Goal: Transaction & Acquisition: Purchase product/service

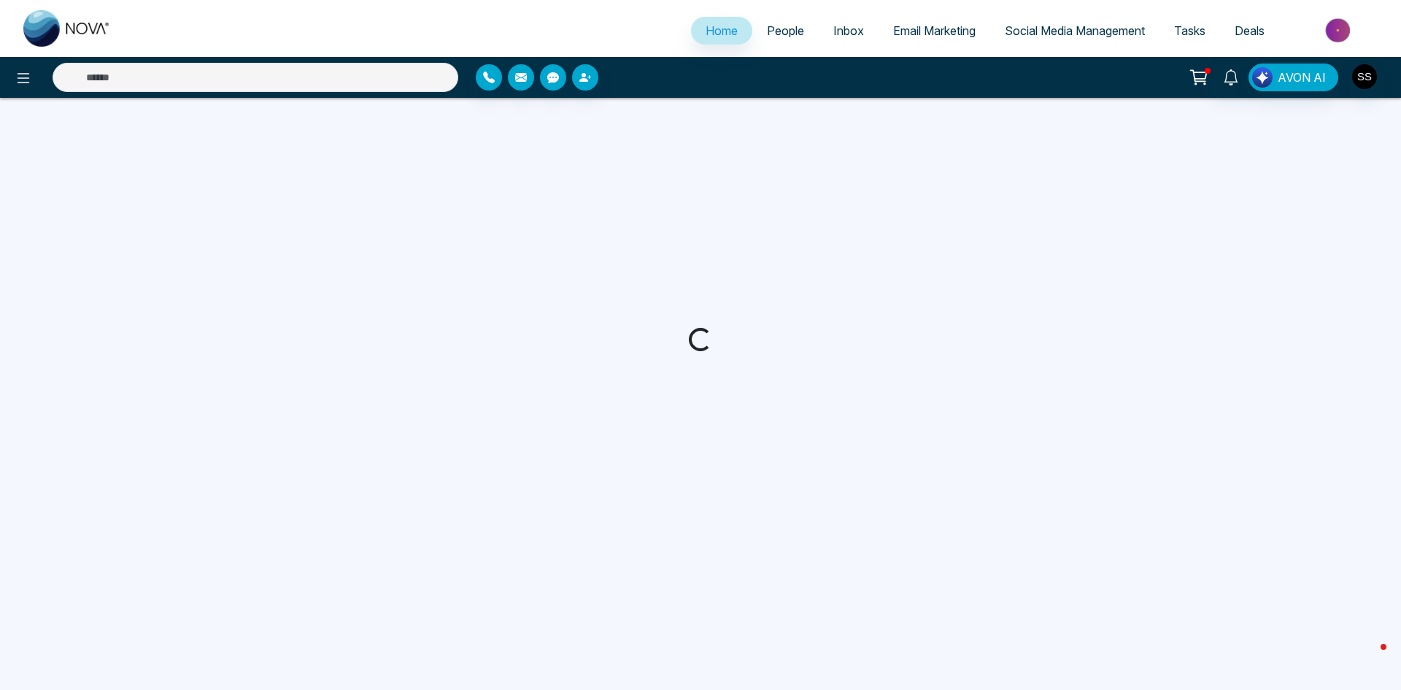
select select "*"
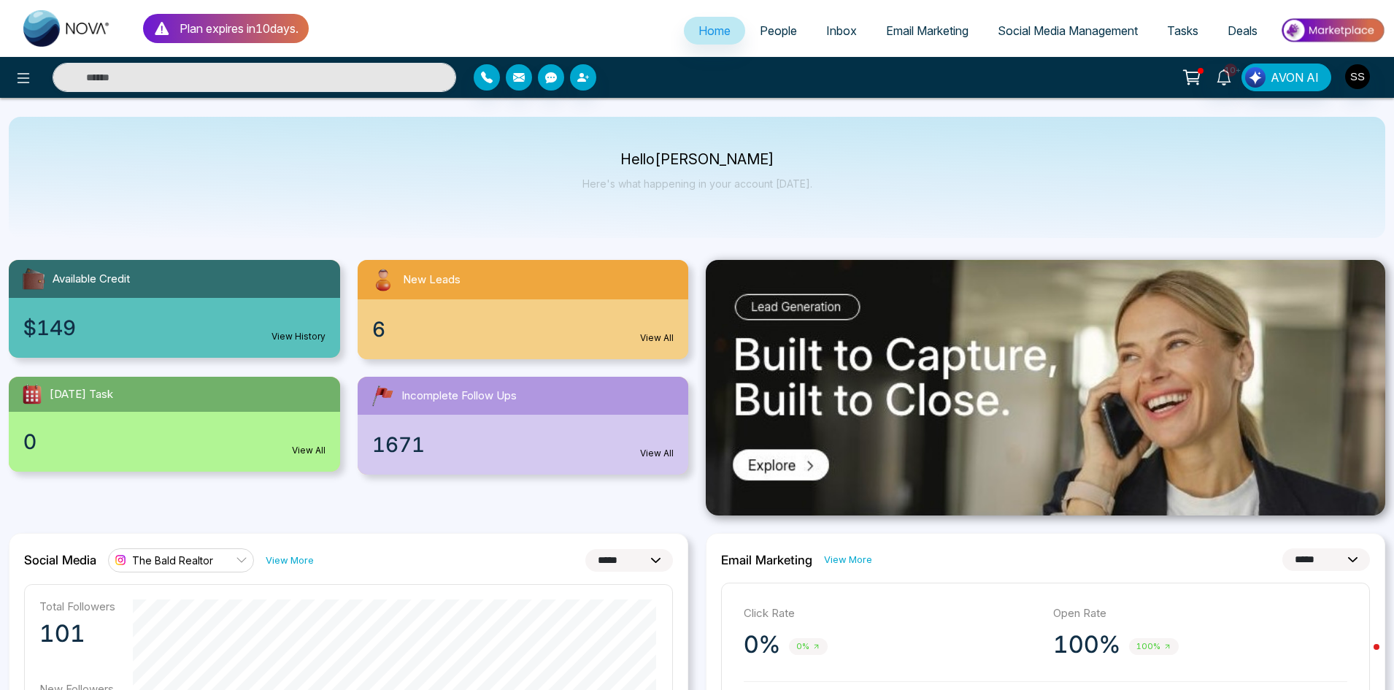
click at [1080, 27] on span "Social Media Management" at bounding box center [1068, 30] width 140 height 15
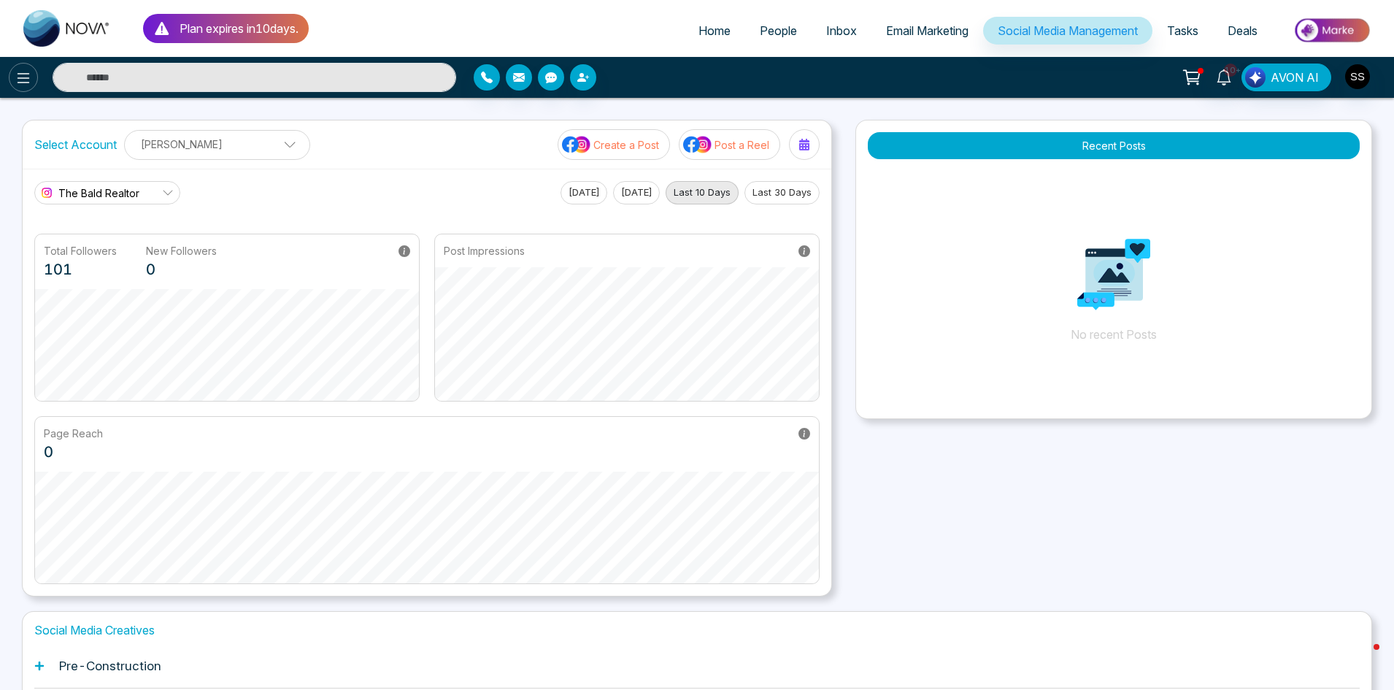
click at [24, 78] on icon at bounding box center [24, 78] width 12 height 10
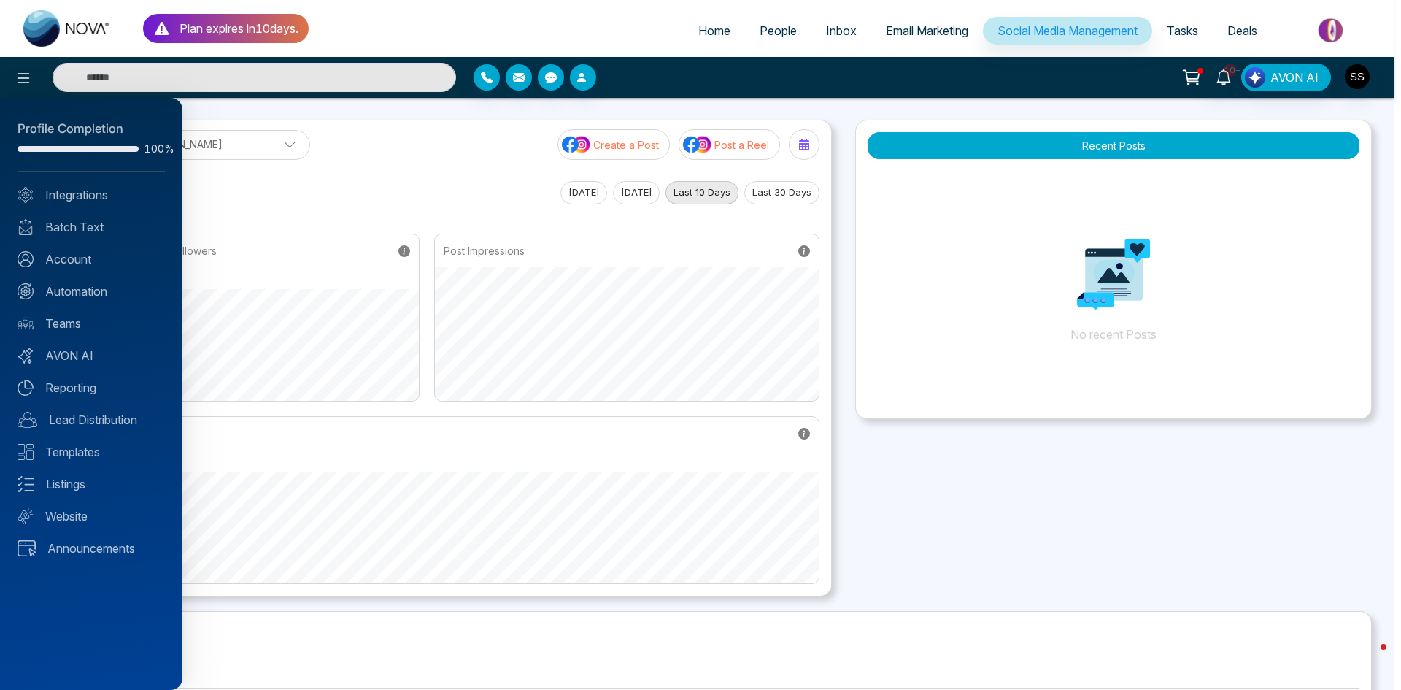
click at [1031, 520] on div at bounding box center [700, 345] width 1401 height 690
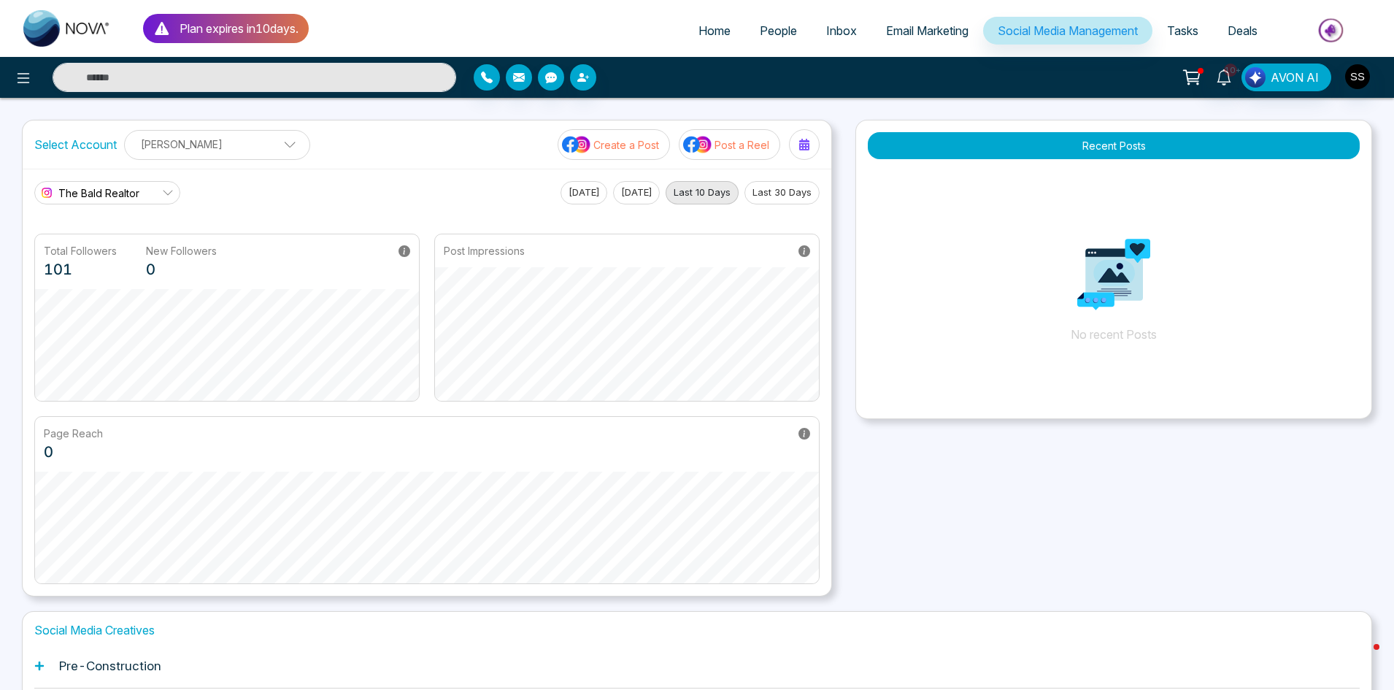
click at [1177, 30] on span "Tasks" at bounding box center [1182, 30] width 31 height 15
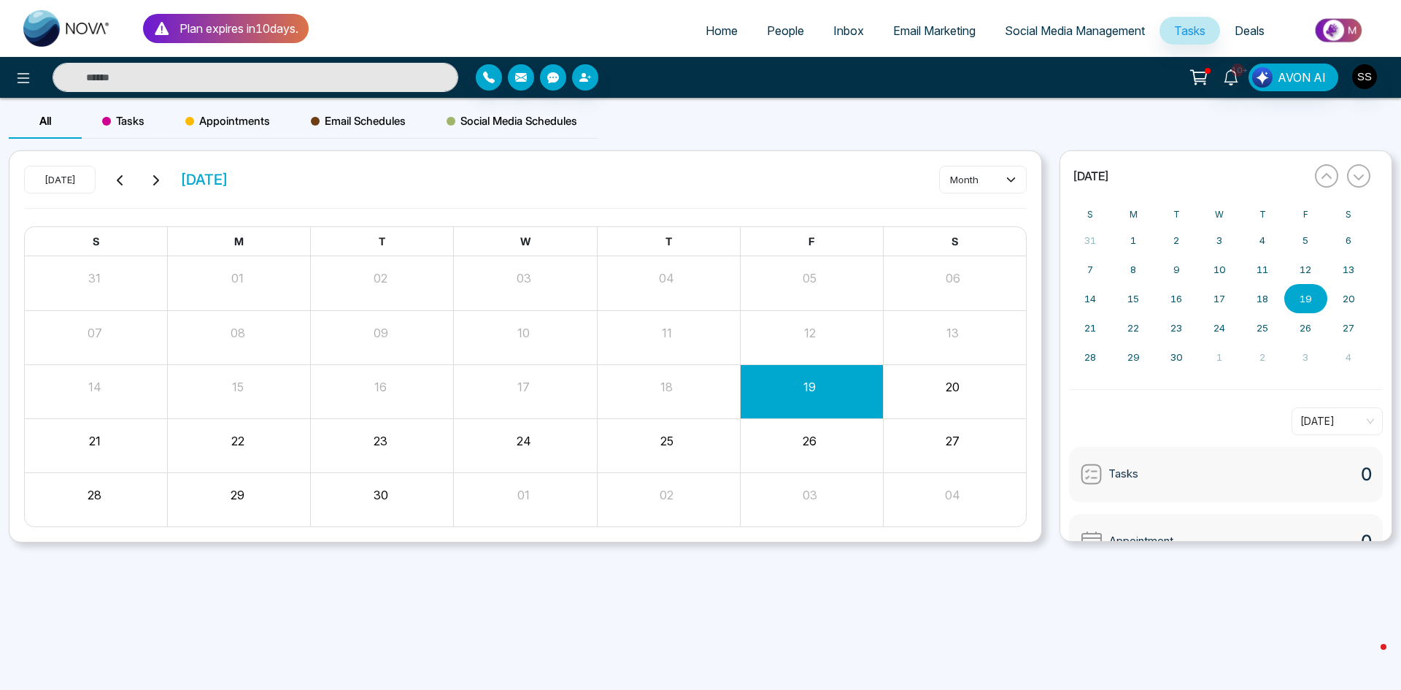
click at [1248, 23] on span "Deals" at bounding box center [1250, 30] width 30 height 15
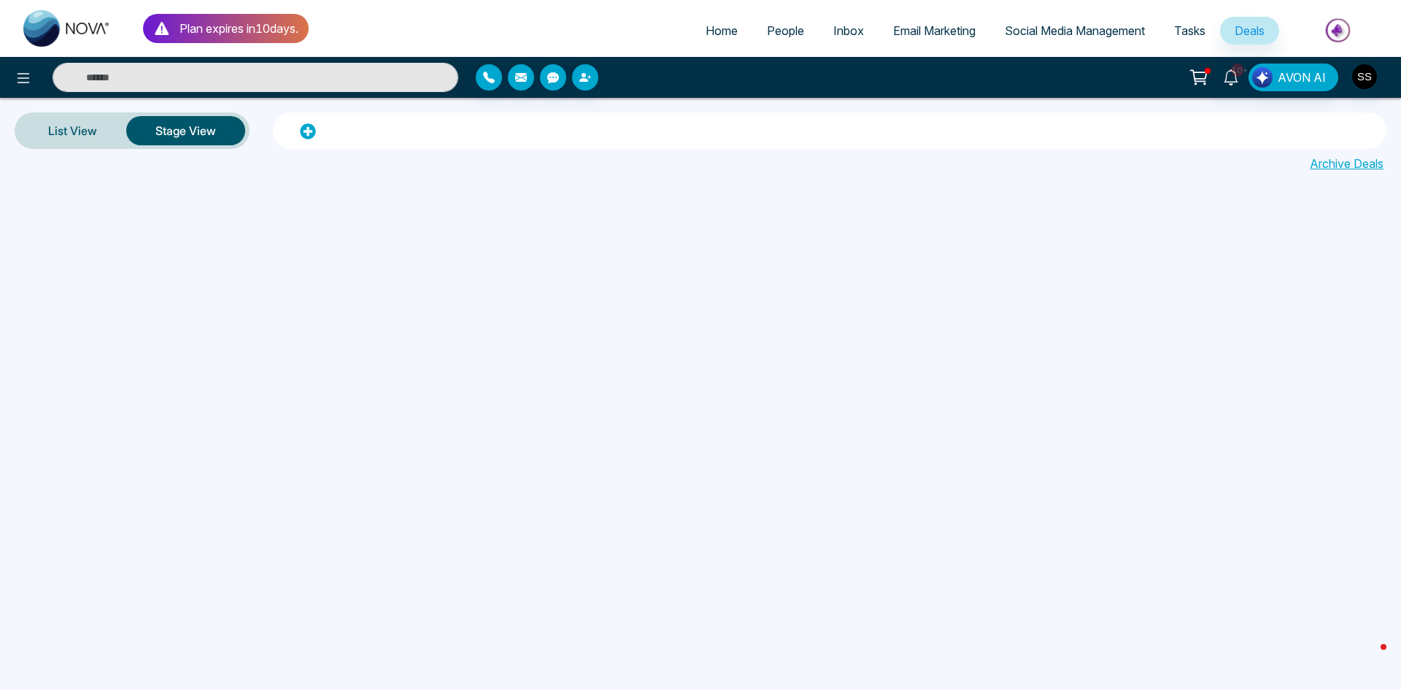
click at [908, 33] on span "Email Marketing" at bounding box center [934, 30] width 82 height 15
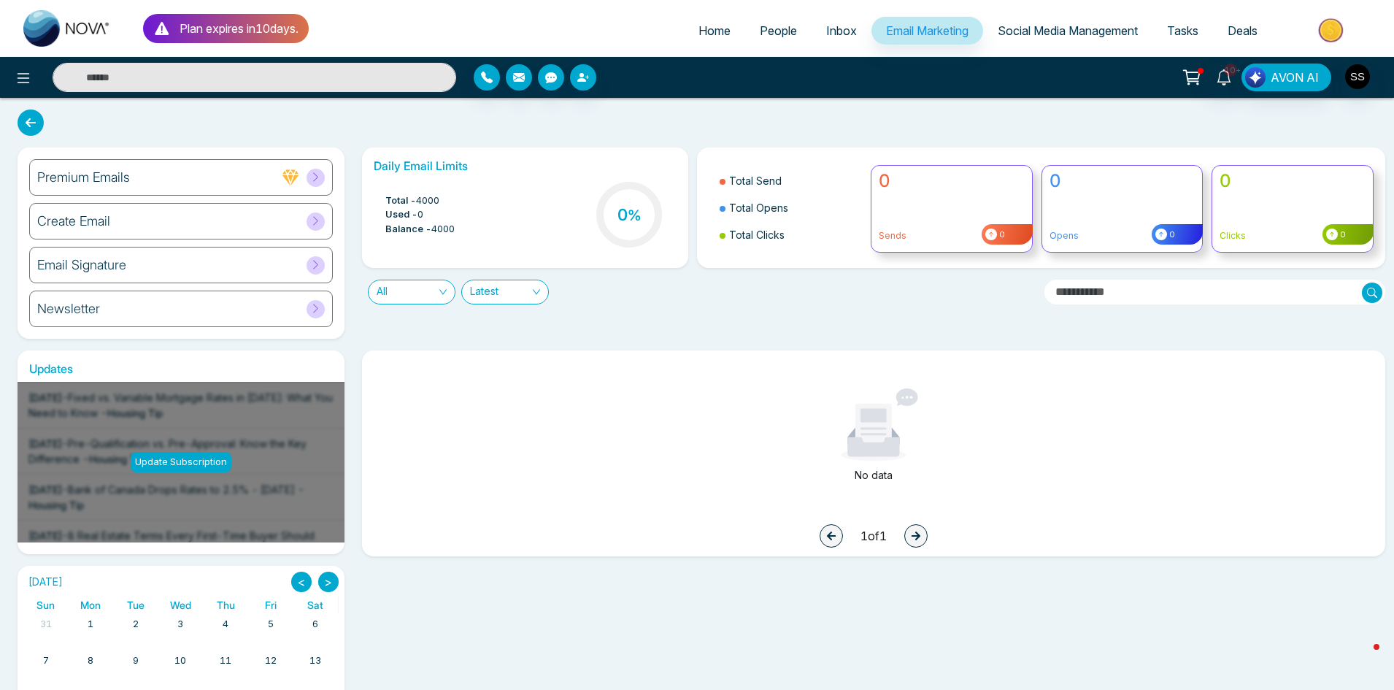
click at [1069, 39] on link "Social Media Management" at bounding box center [1067, 31] width 169 height 28
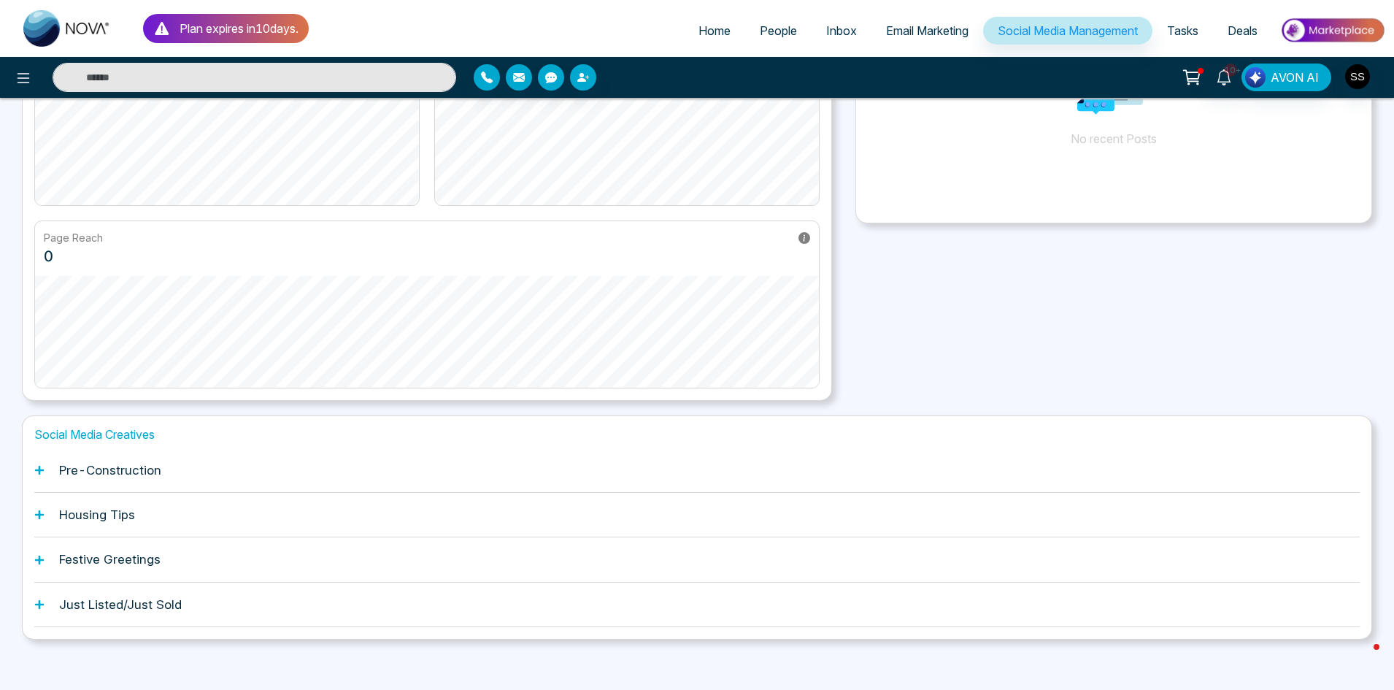
scroll to position [204, 0]
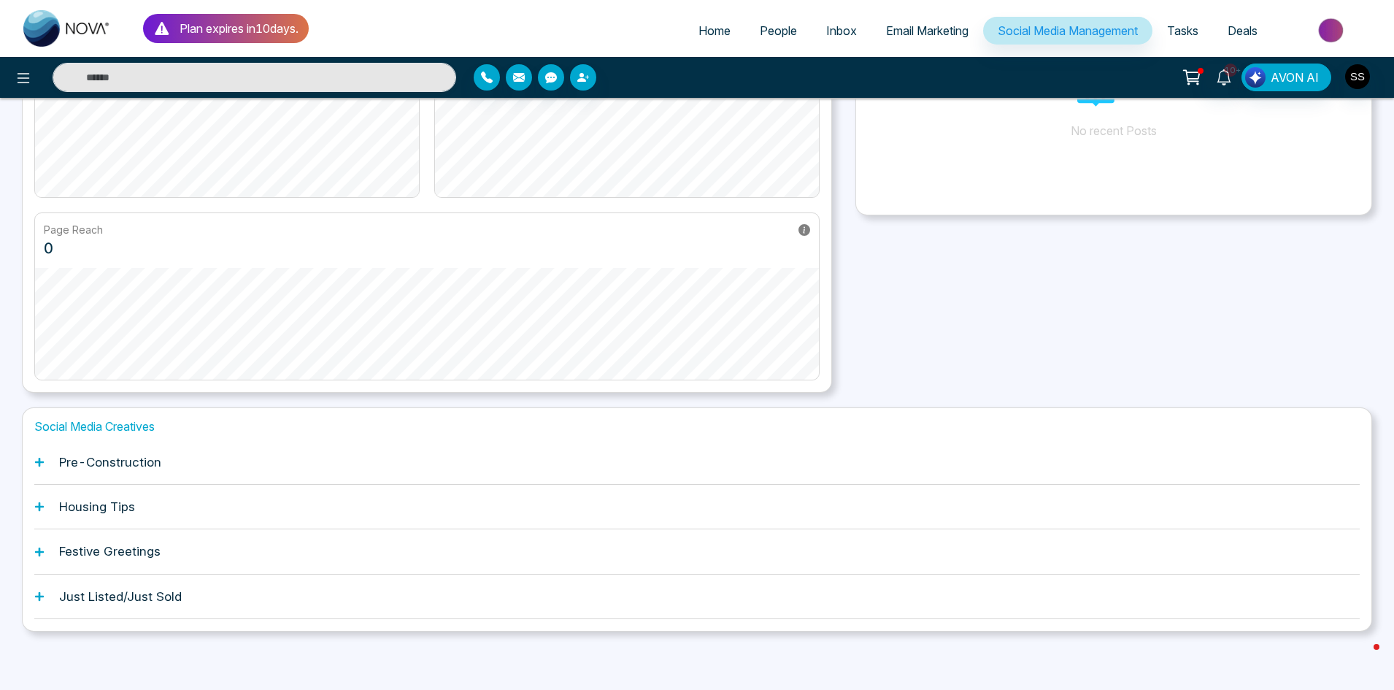
click at [124, 603] on h1 "Just Listed/Just Sold" at bounding box center [120, 596] width 123 height 15
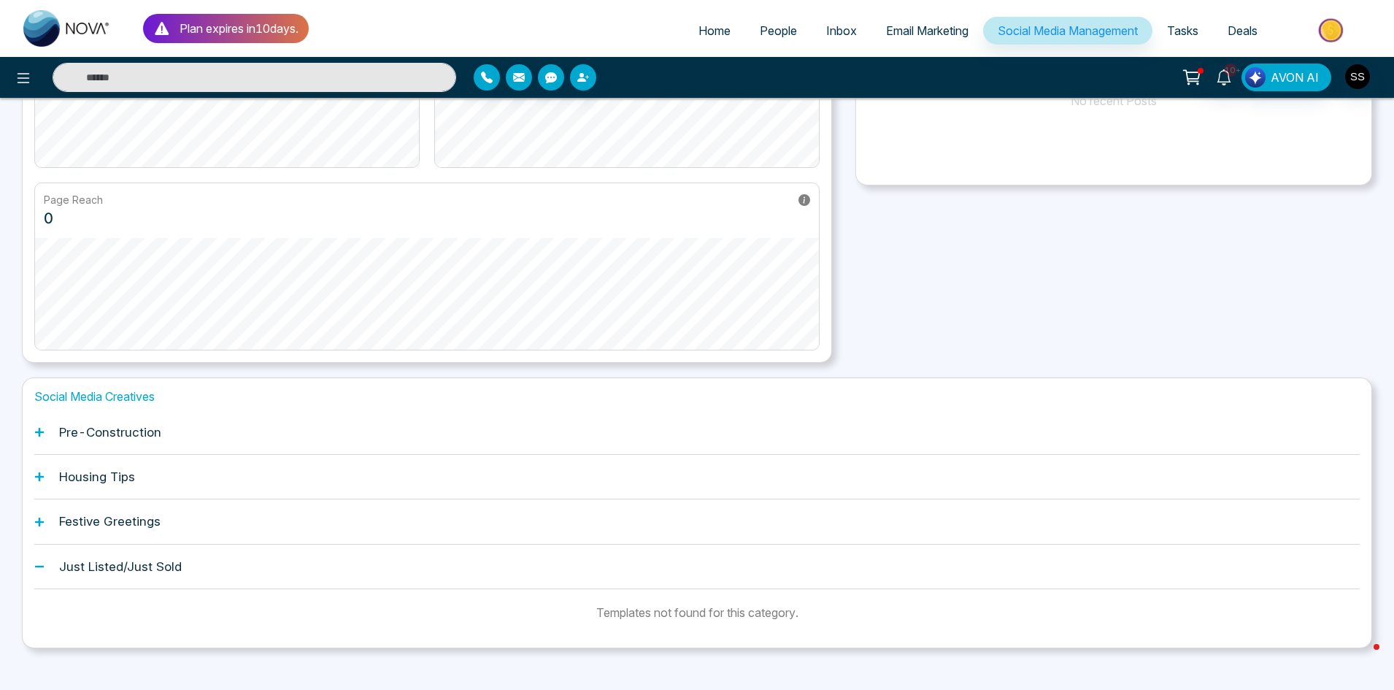
scroll to position [250, 0]
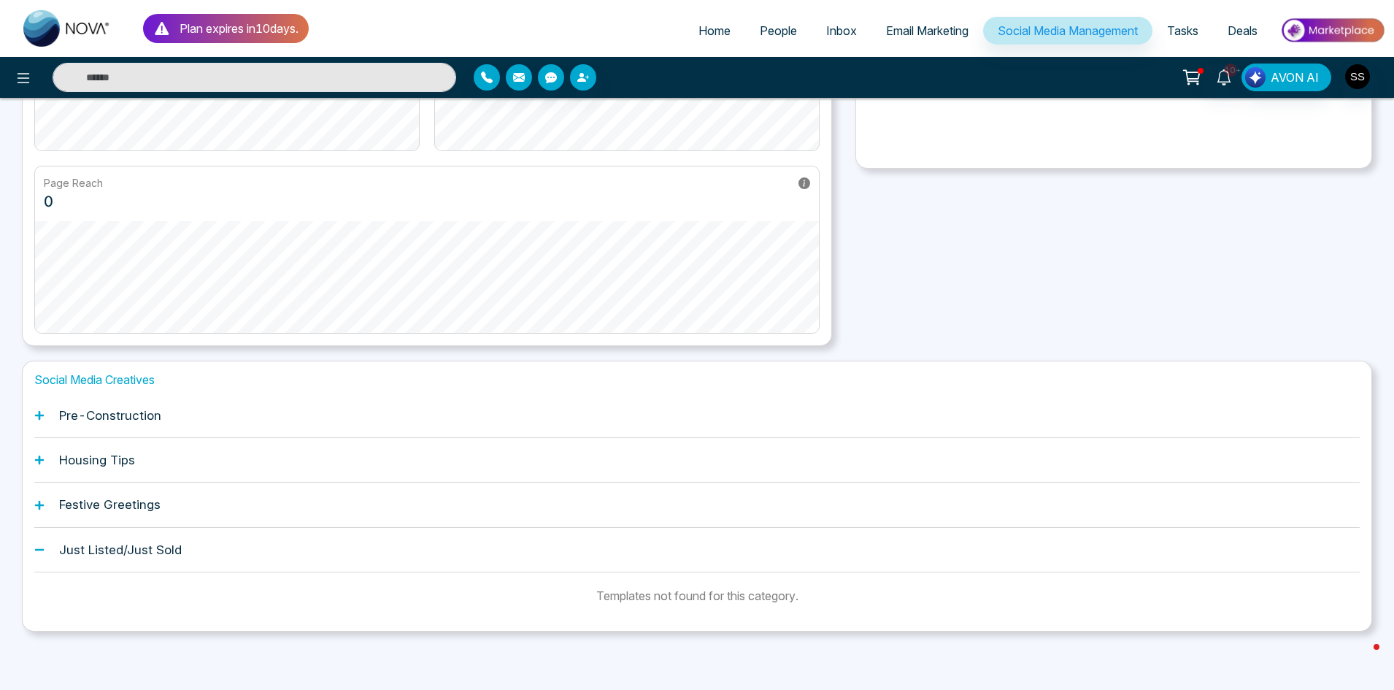
click at [172, 503] on div "Festive Greetings" at bounding box center [696, 504] width 1325 height 45
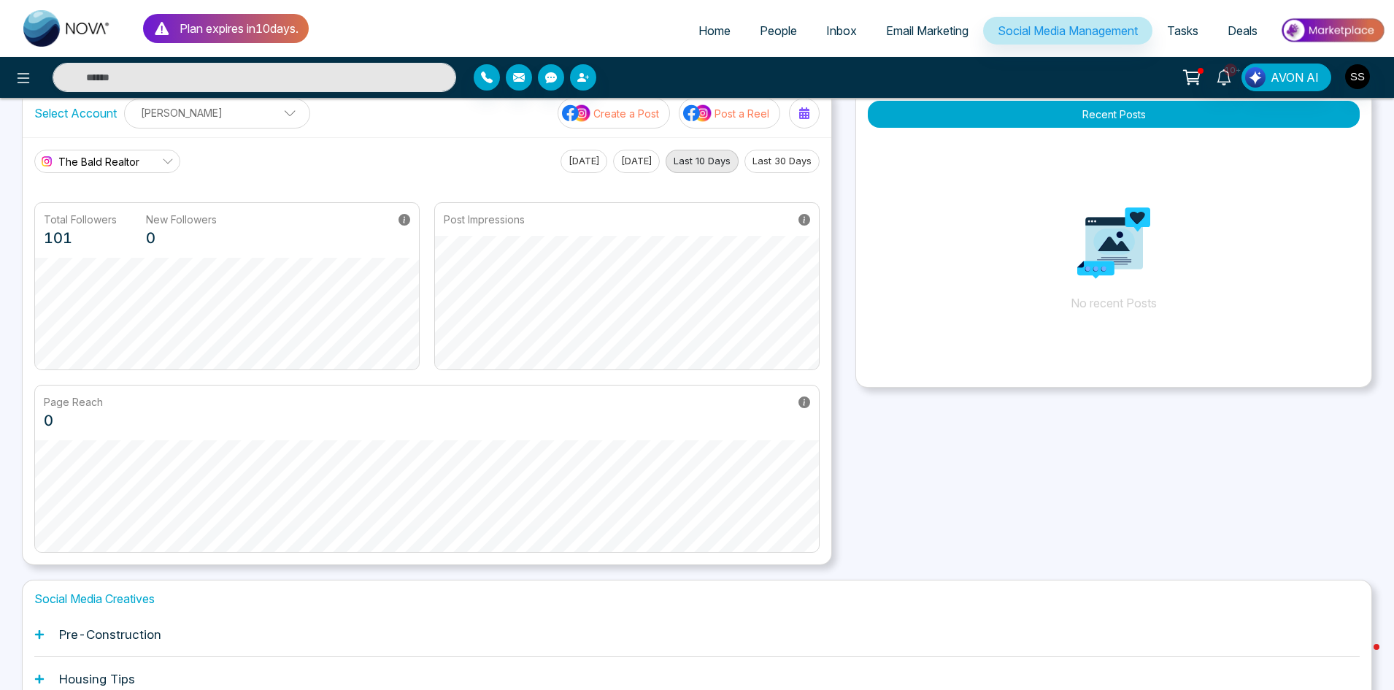
scroll to position [361, 0]
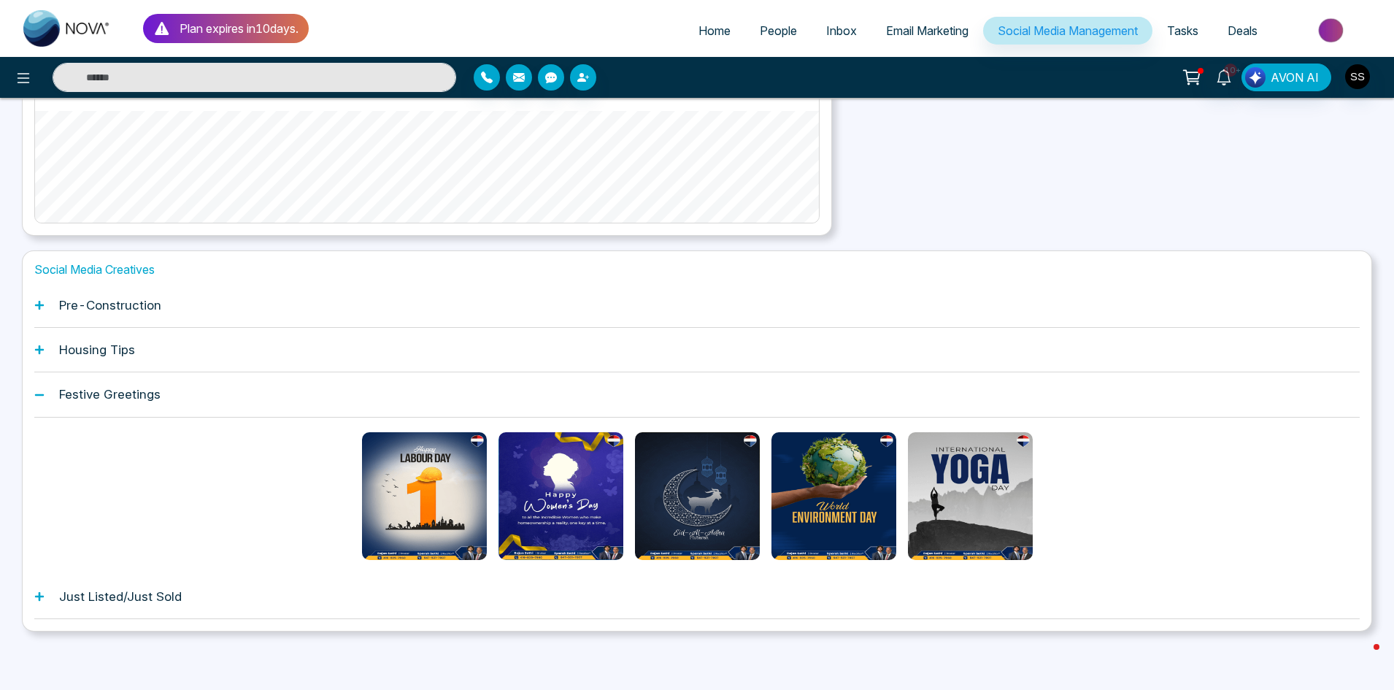
click at [168, 598] on h1 "Just Listed/Just Sold" at bounding box center [120, 596] width 123 height 15
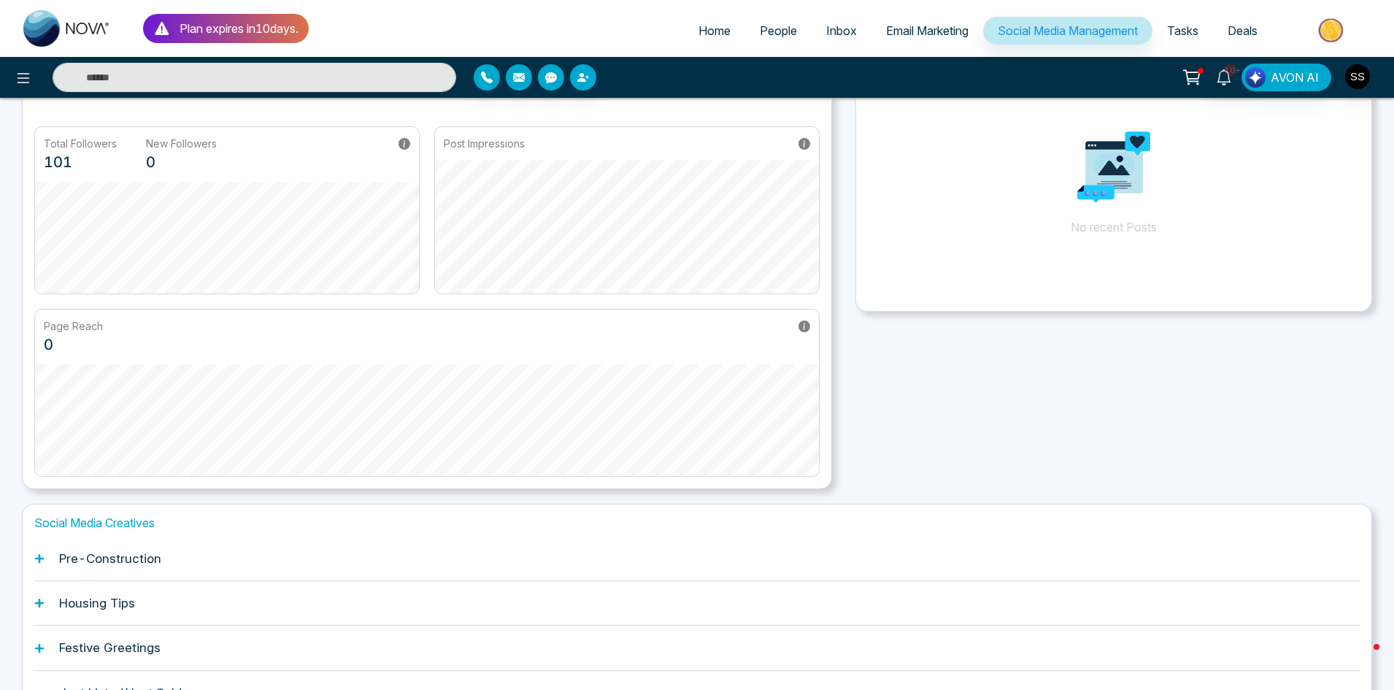
scroll to position [0, 0]
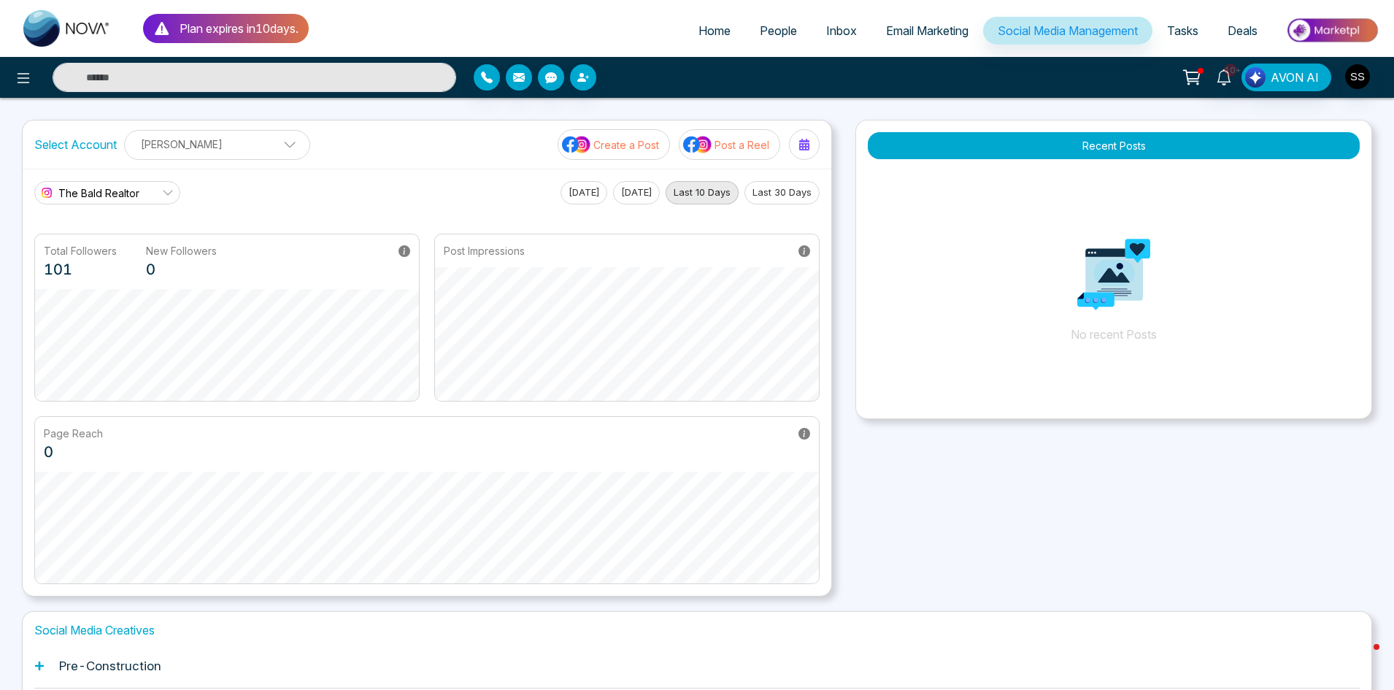
click at [209, 142] on p "[PERSON_NAME]" at bounding box center [217, 144] width 167 height 24
click at [361, 147] on div "Select Account [PERSON_NAME] [PERSON_NAME] [PERSON_NAME] Add Social Accounts Cr…" at bounding box center [427, 144] width 809 height 48
click at [635, 147] on p "Create a Post" at bounding box center [626, 144] width 66 height 15
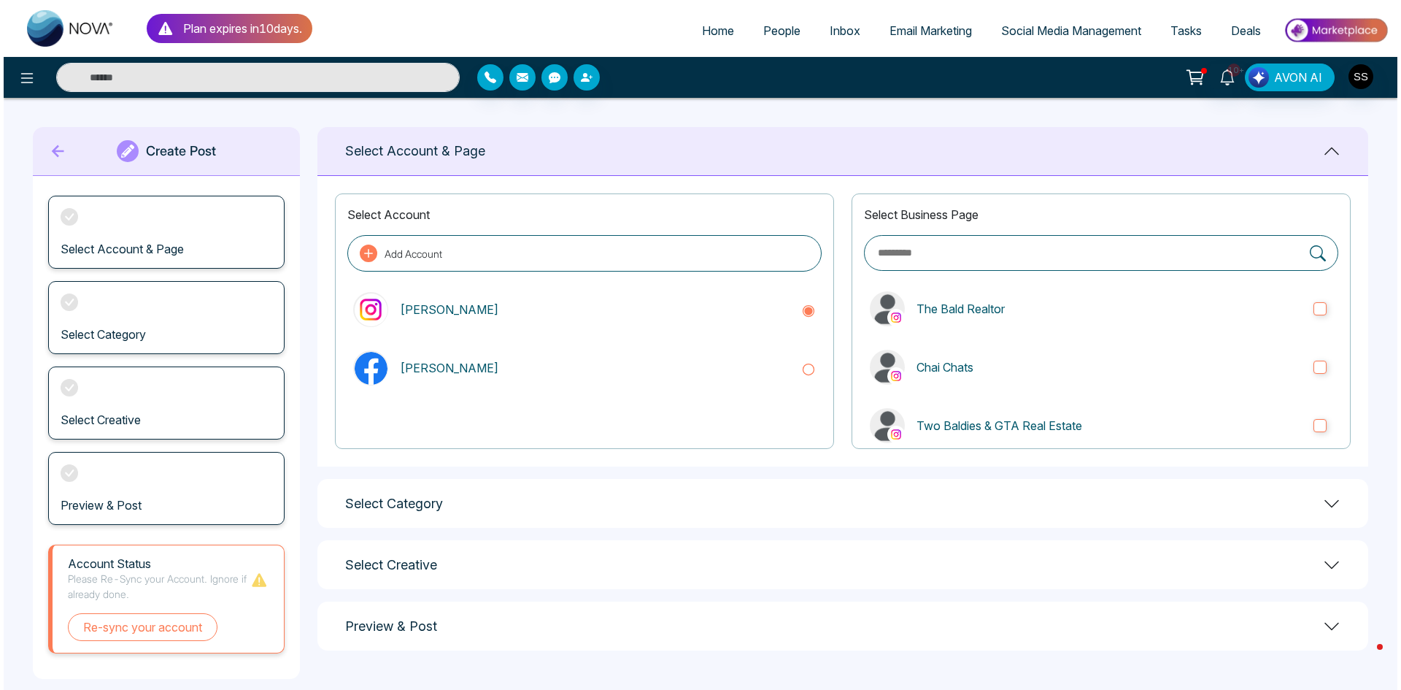
scroll to position [18, 0]
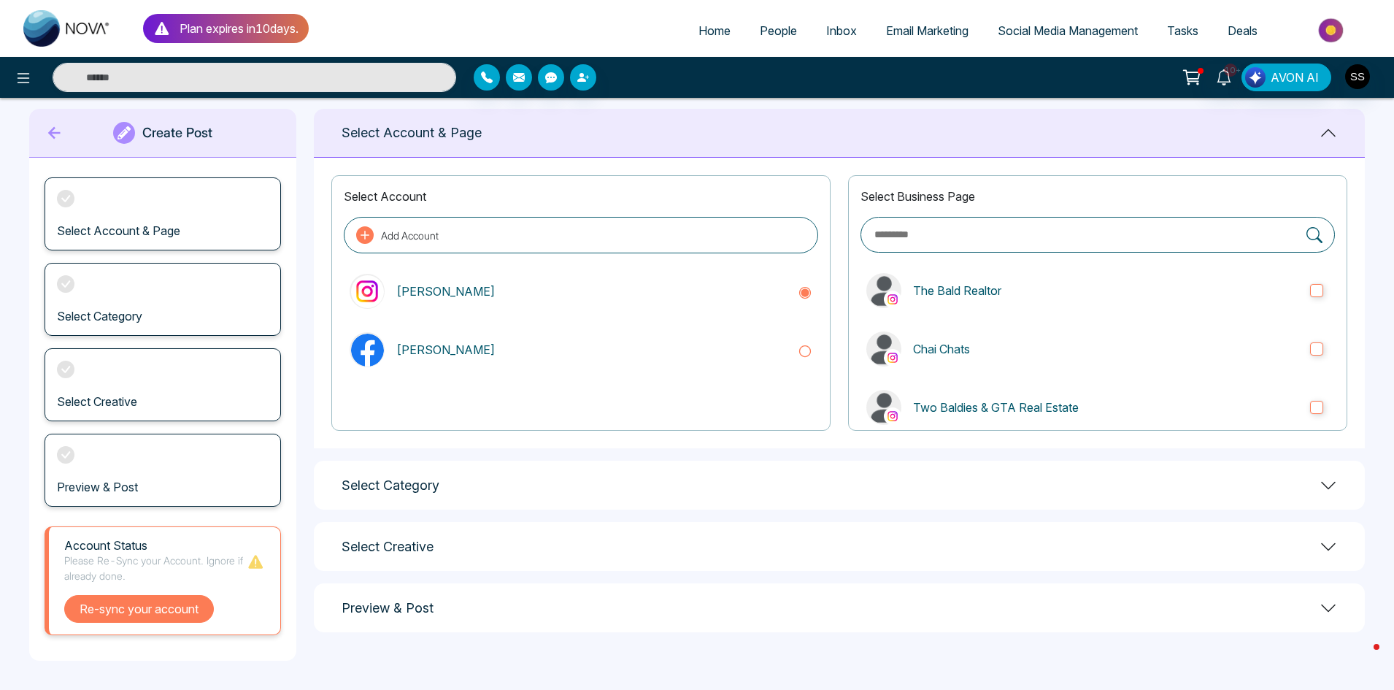
click at [157, 616] on button "Re-sync your account" at bounding box center [139, 609] width 150 height 28
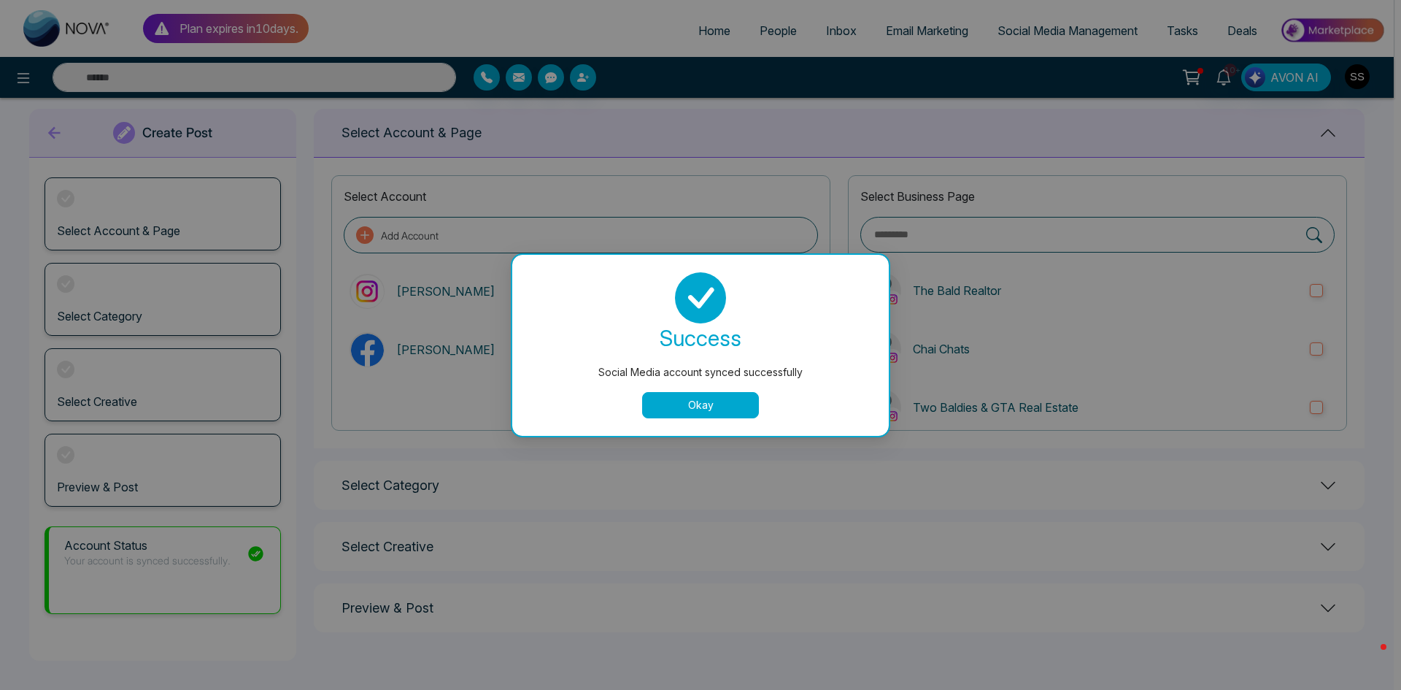
click at [737, 406] on button "Okay" at bounding box center [700, 405] width 117 height 26
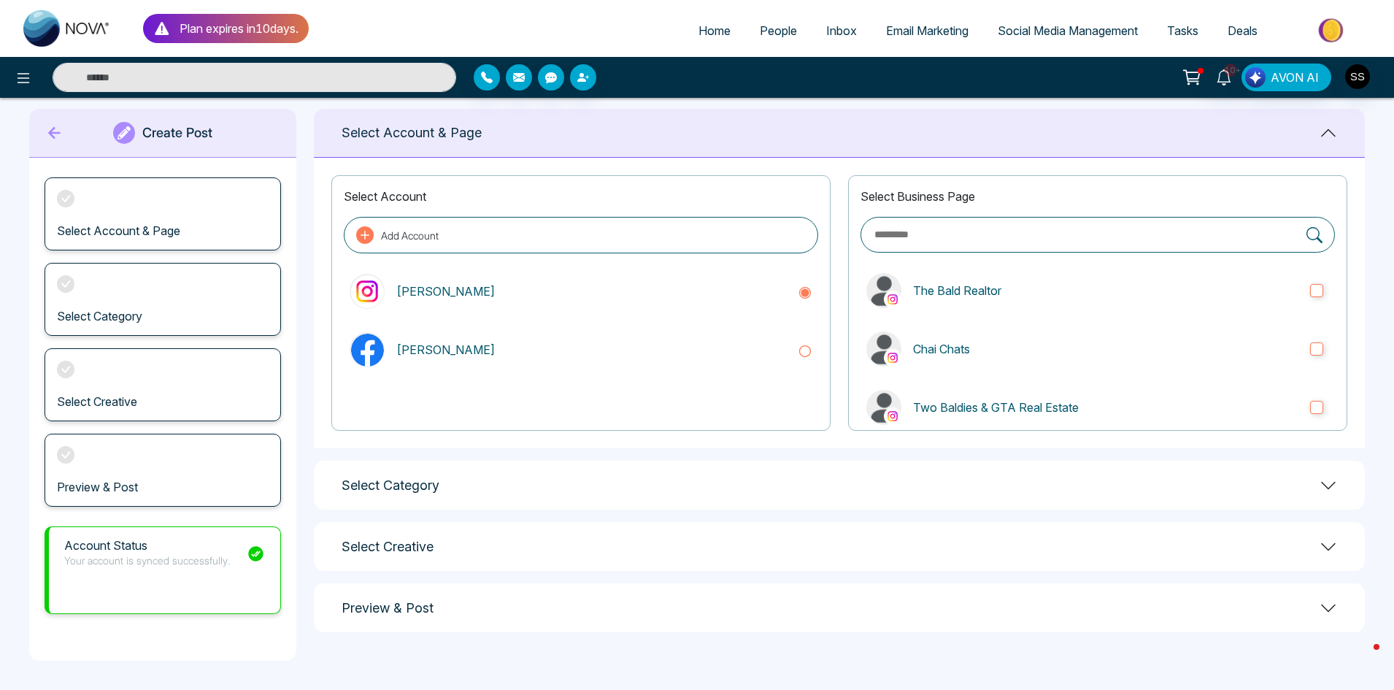
click at [180, 206] on div "Select Account & Page" at bounding box center [163, 213] width 236 height 73
click at [21, 79] on icon at bounding box center [24, 78] width 18 height 18
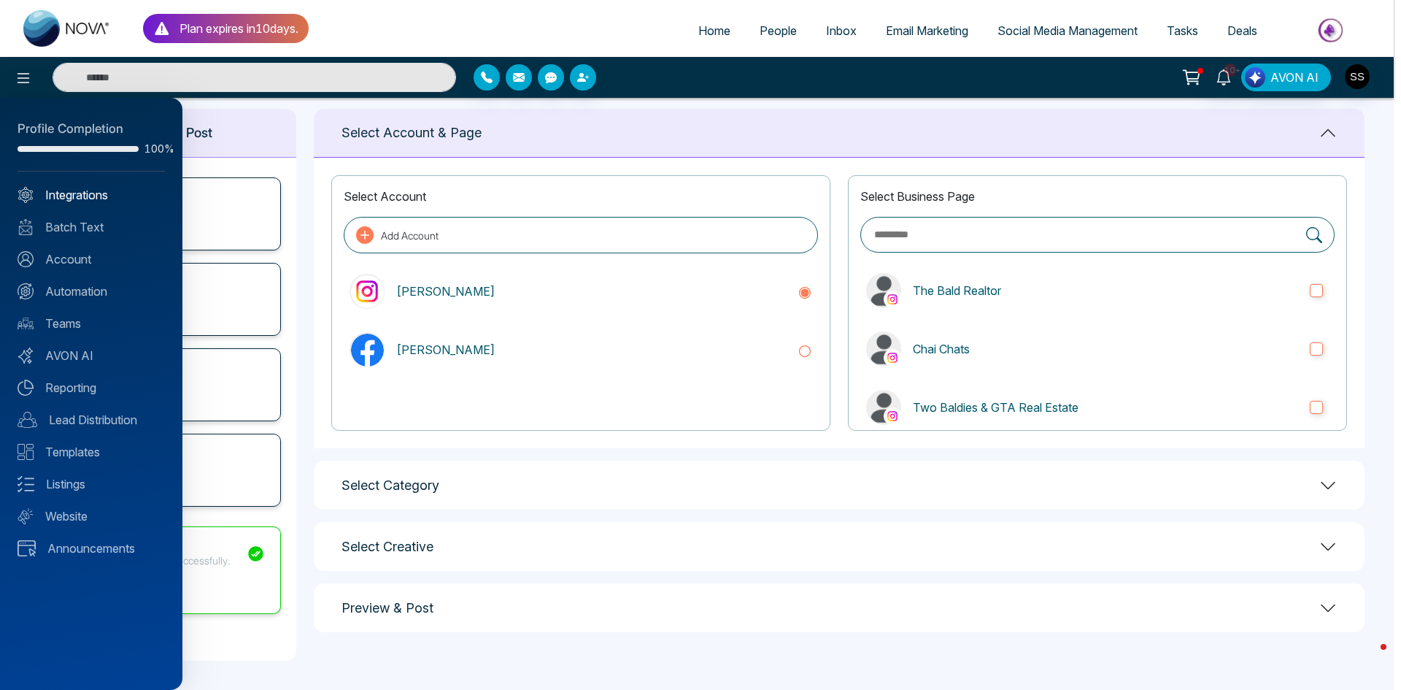
click at [68, 188] on link "Integrations" at bounding box center [91, 195] width 147 height 18
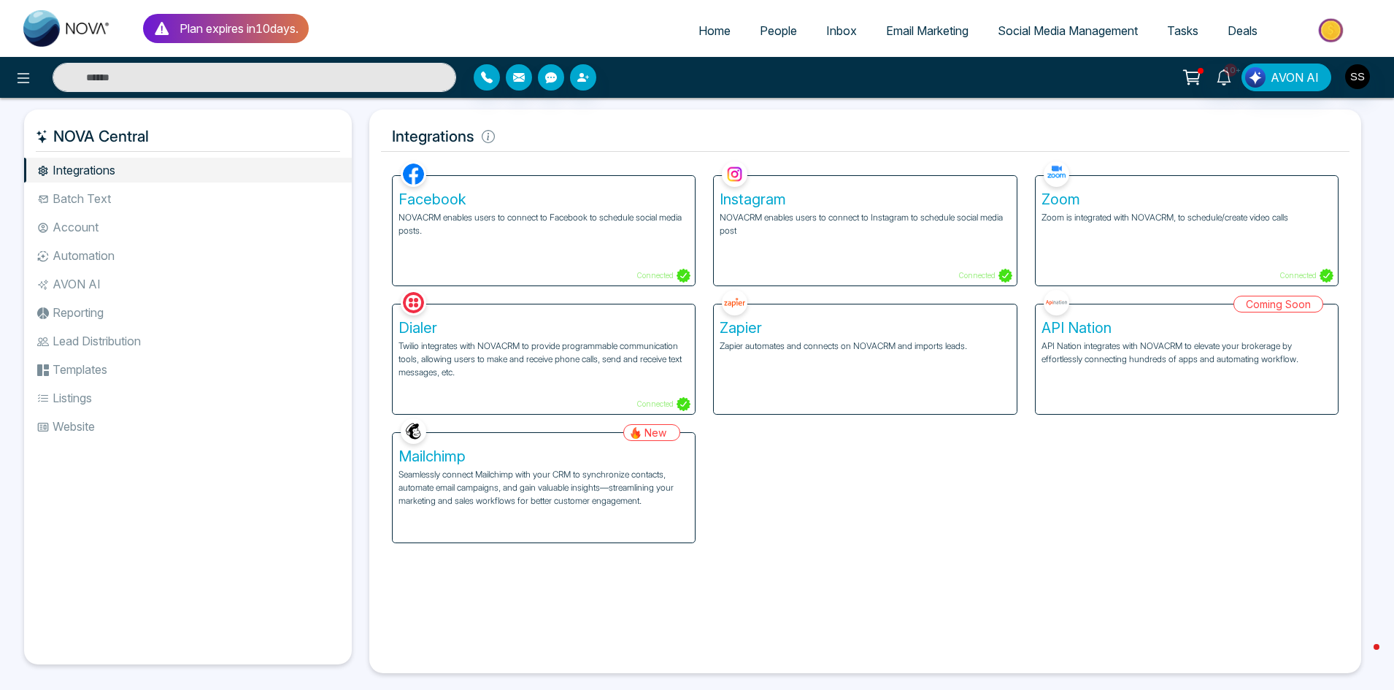
click at [91, 249] on li "Automation" at bounding box center [188, 255] width 328 height 25
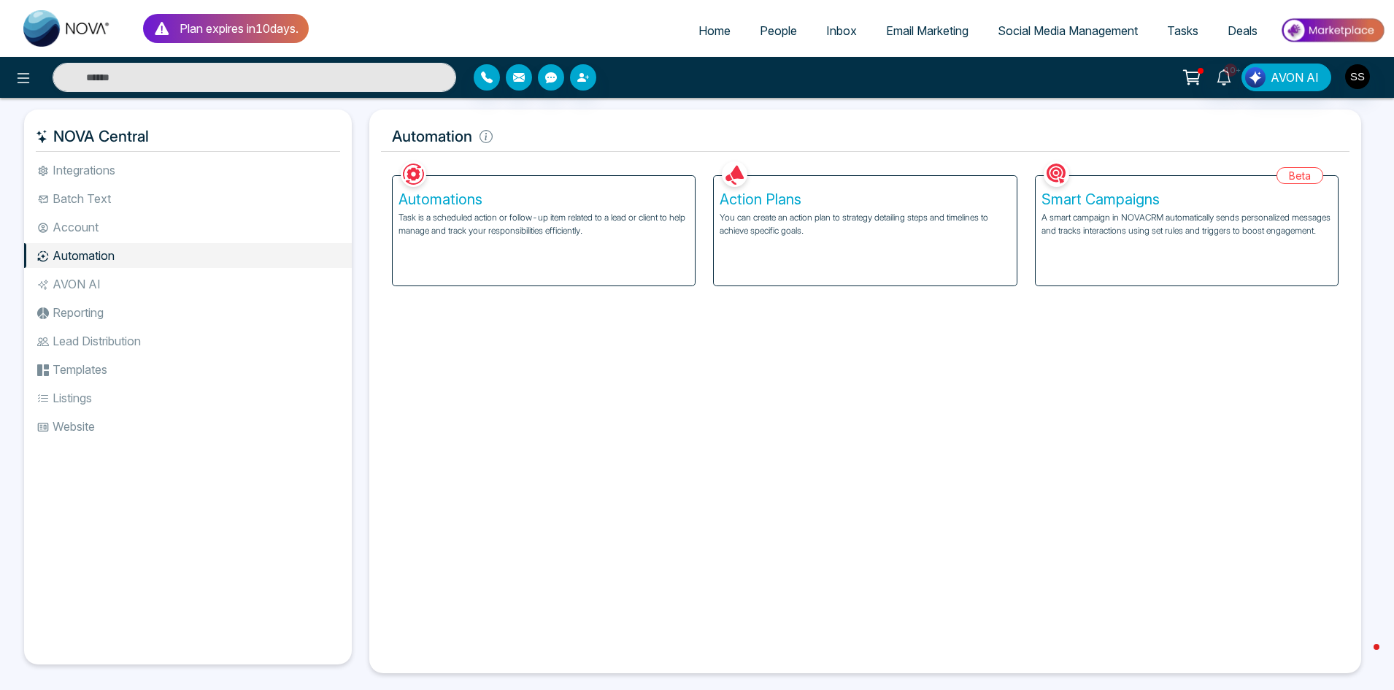
click at [91, 281] on li "AVON AI" at bounding box center [188, 284] width 328 height 25
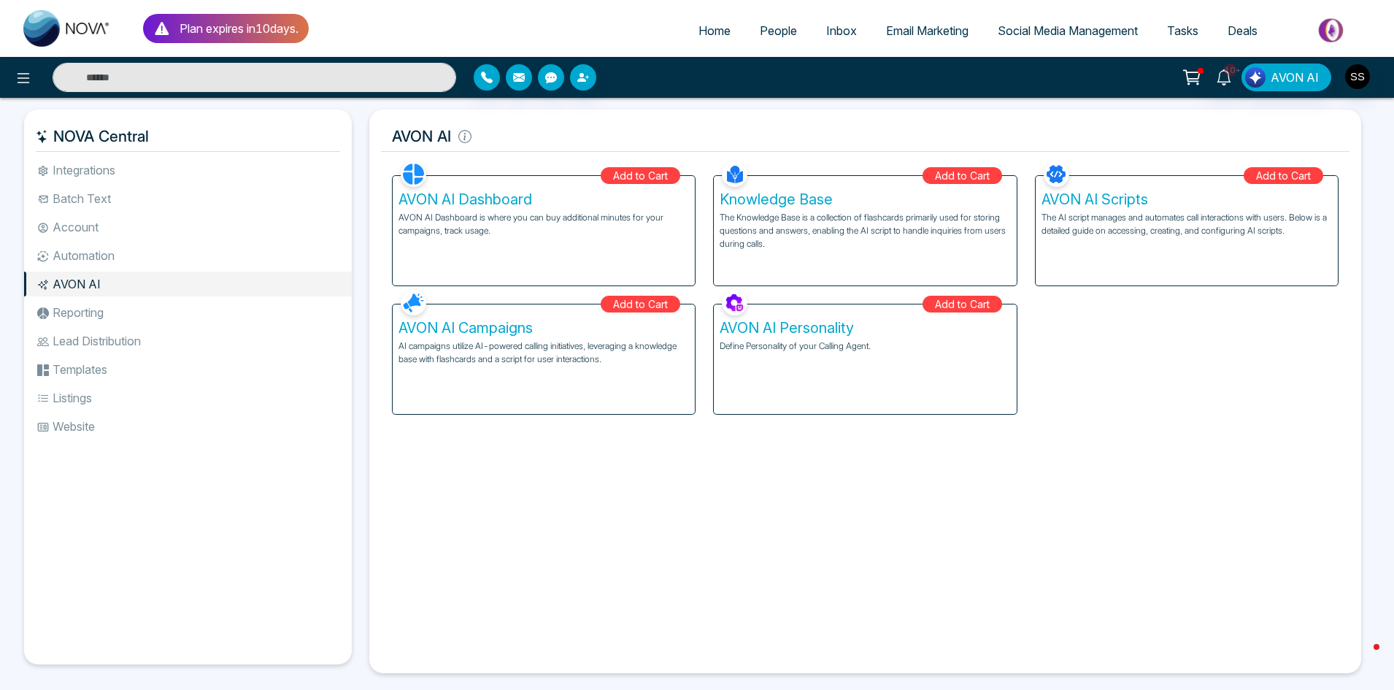
click at [480, 326] on h5 "AVON AI Campaigns" at bounding box center [544, 328] width 291 height 18
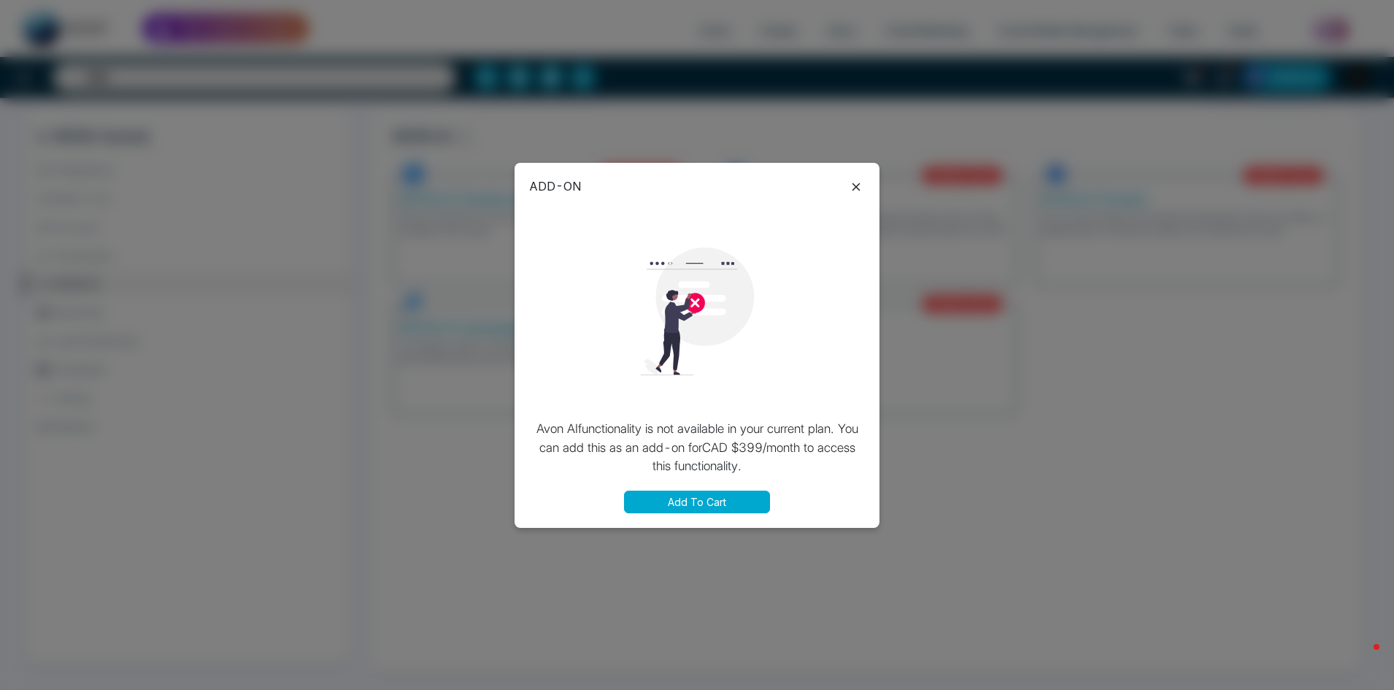
click at [858, 183] on icon at bounding box center [856, 187] width 18 height 18
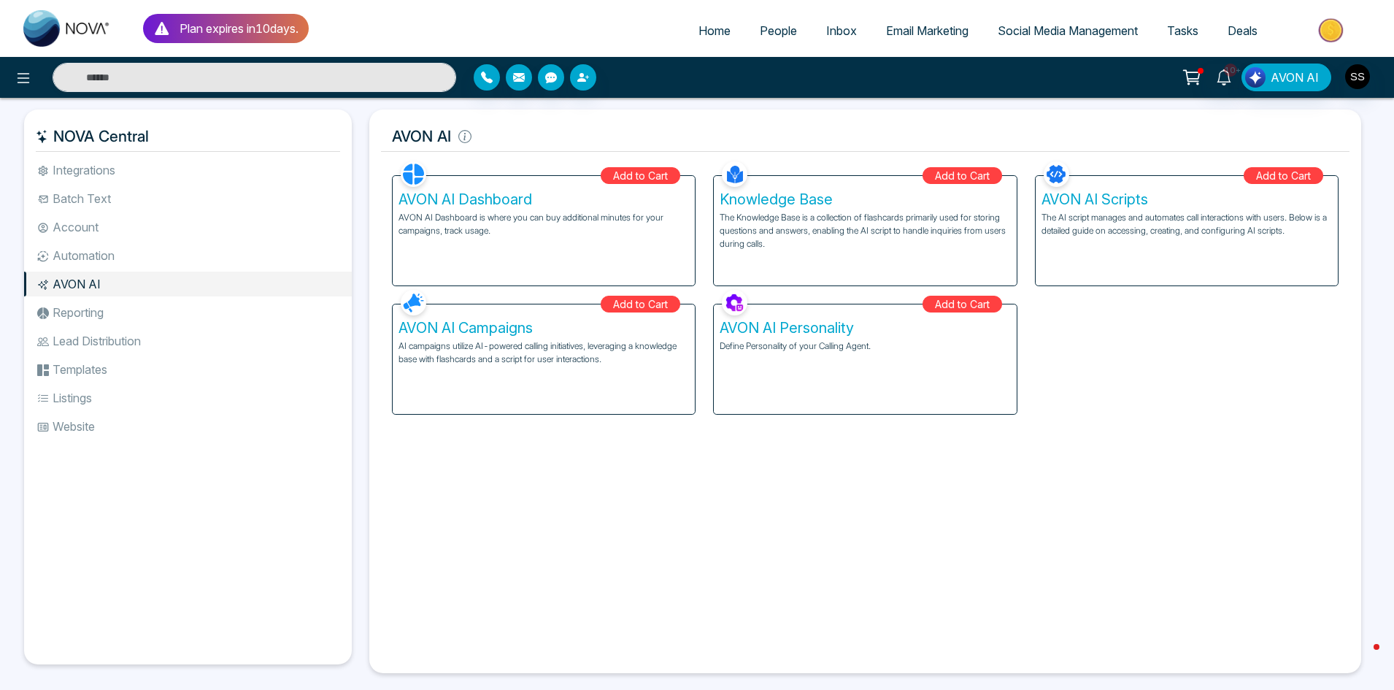
click at [107, 312] on li "Reporting" at bounding box center [188, 312] width 328 height 25
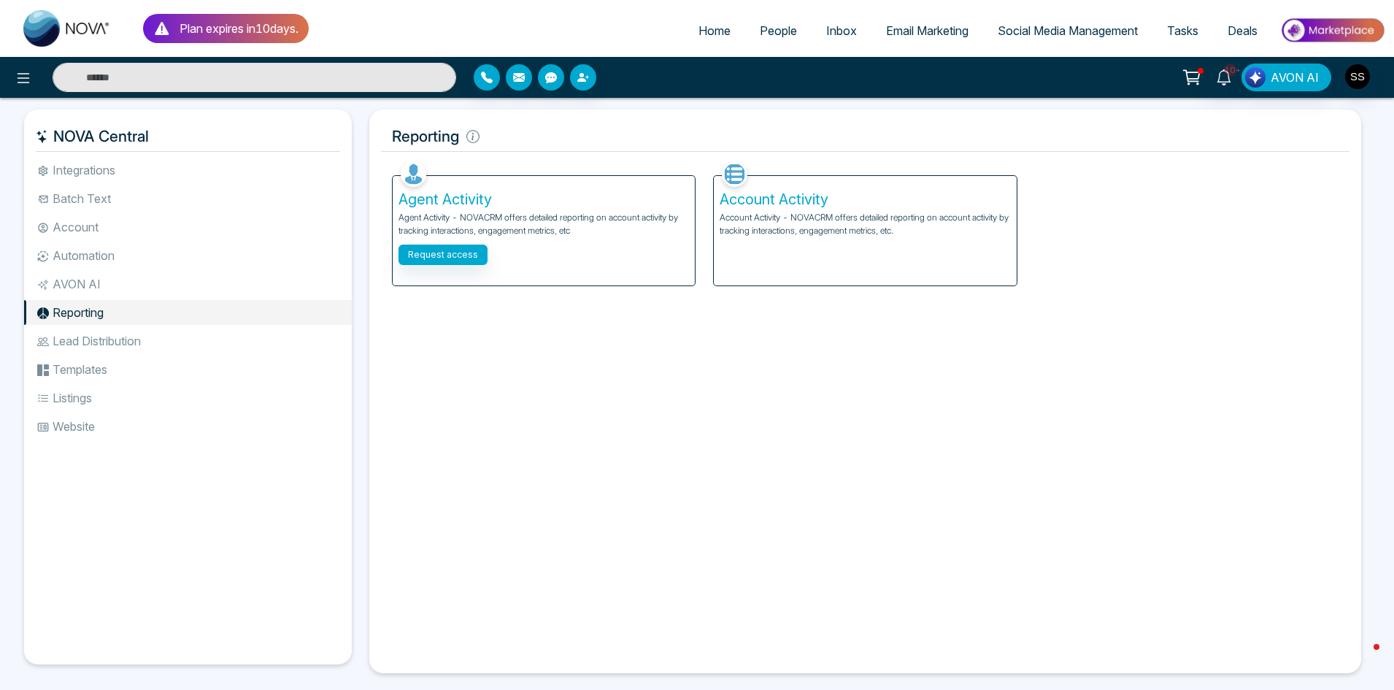
click at [131, 349] on li "Lead Distribution" at bounding box center [188, 340] width 328 height 25
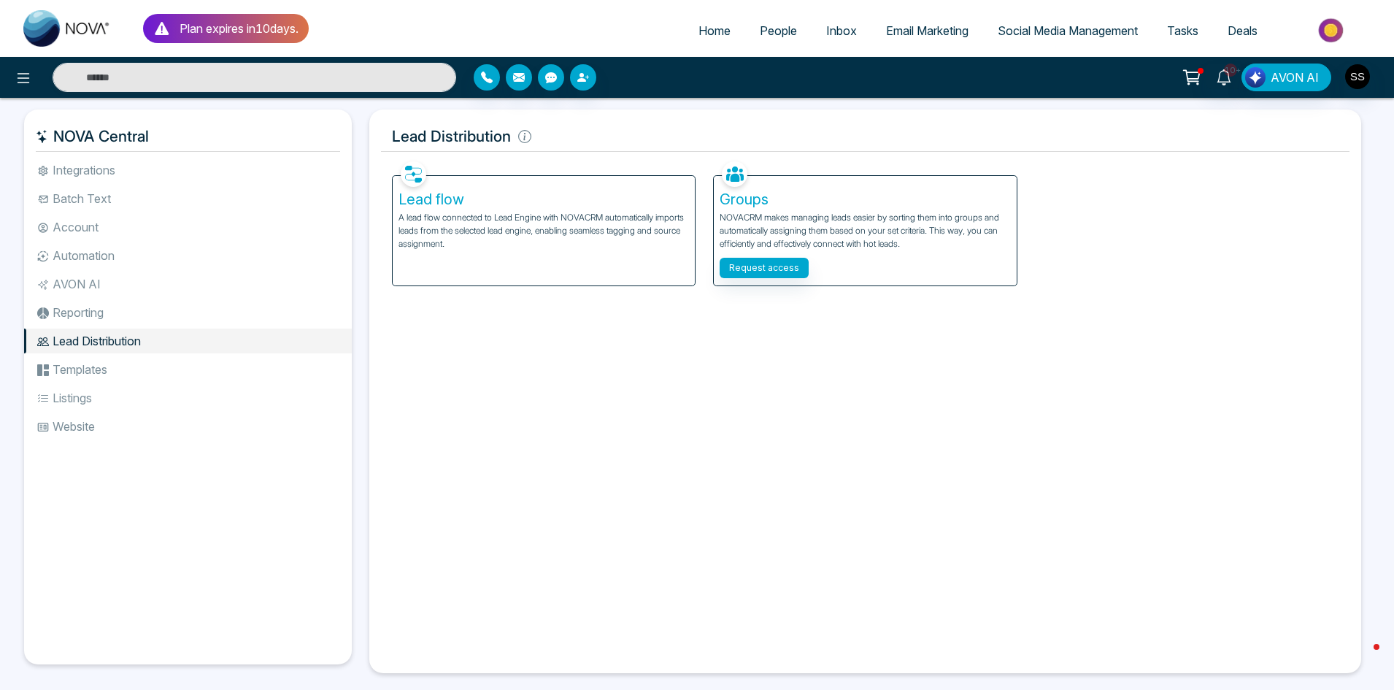
click at [407, 201] on h5 "Lead flow" at bounding box center [544, 200] width 291 height 18
click at [89, 363] on li "Templates" at bounding box center [188, 369] width 328 height 25
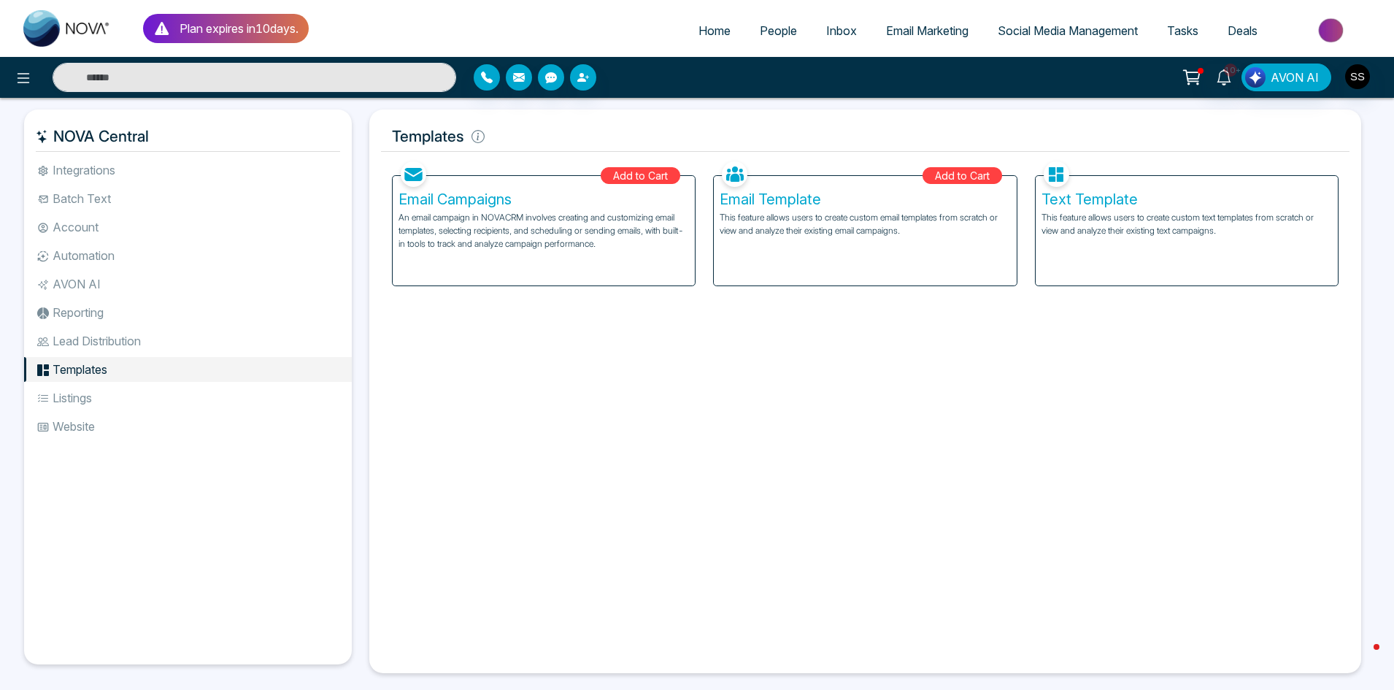
click at [96, 393] on li "Listings" at bounding box center [188, 397] width 328 height 25
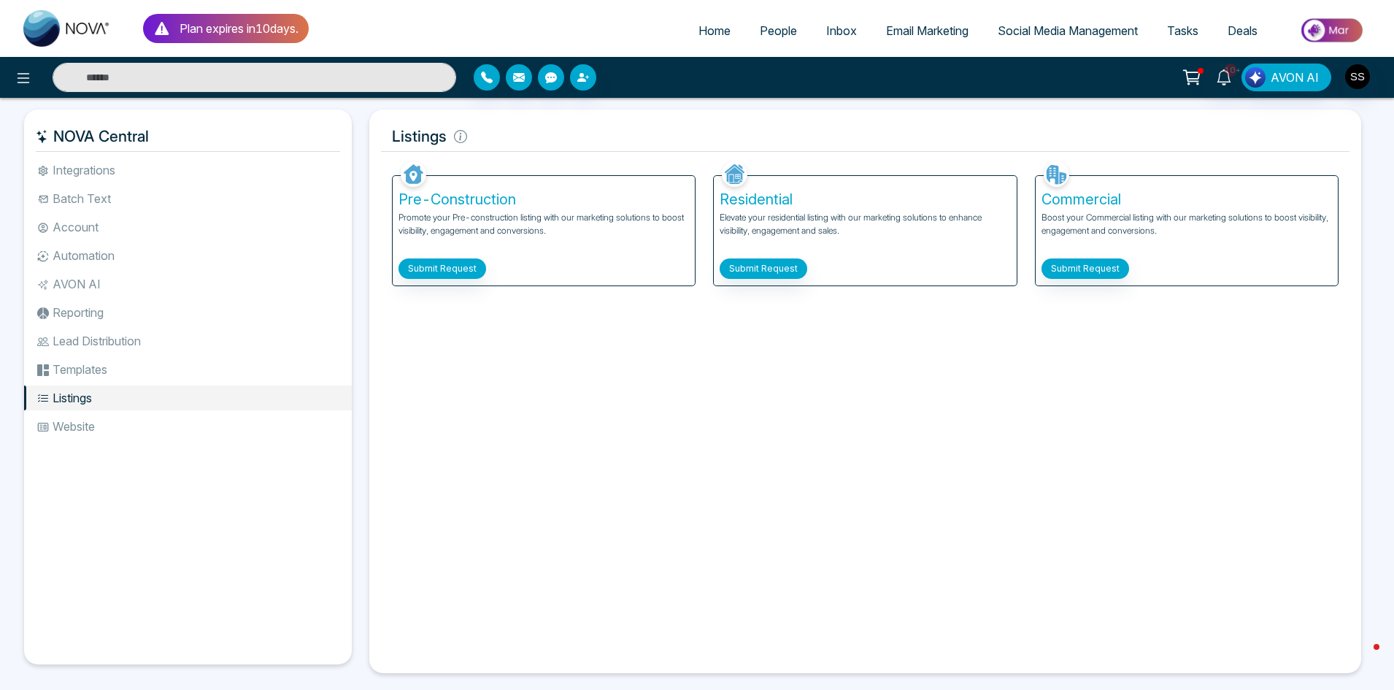
click at [95, 426] on li "Website" at bounding box center [188, 426] width 328 height 25
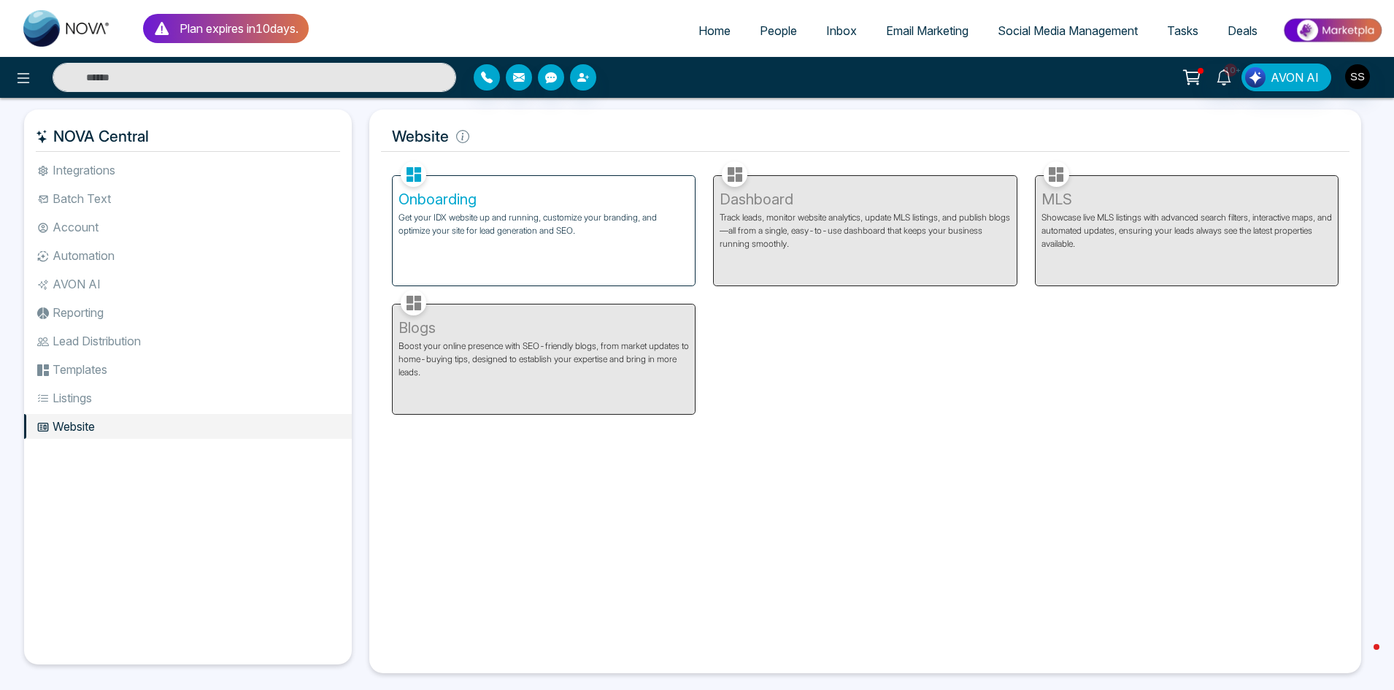
click at [115, 166] on li "Integrations" at bounding box center [188, 170] width 328 height 25
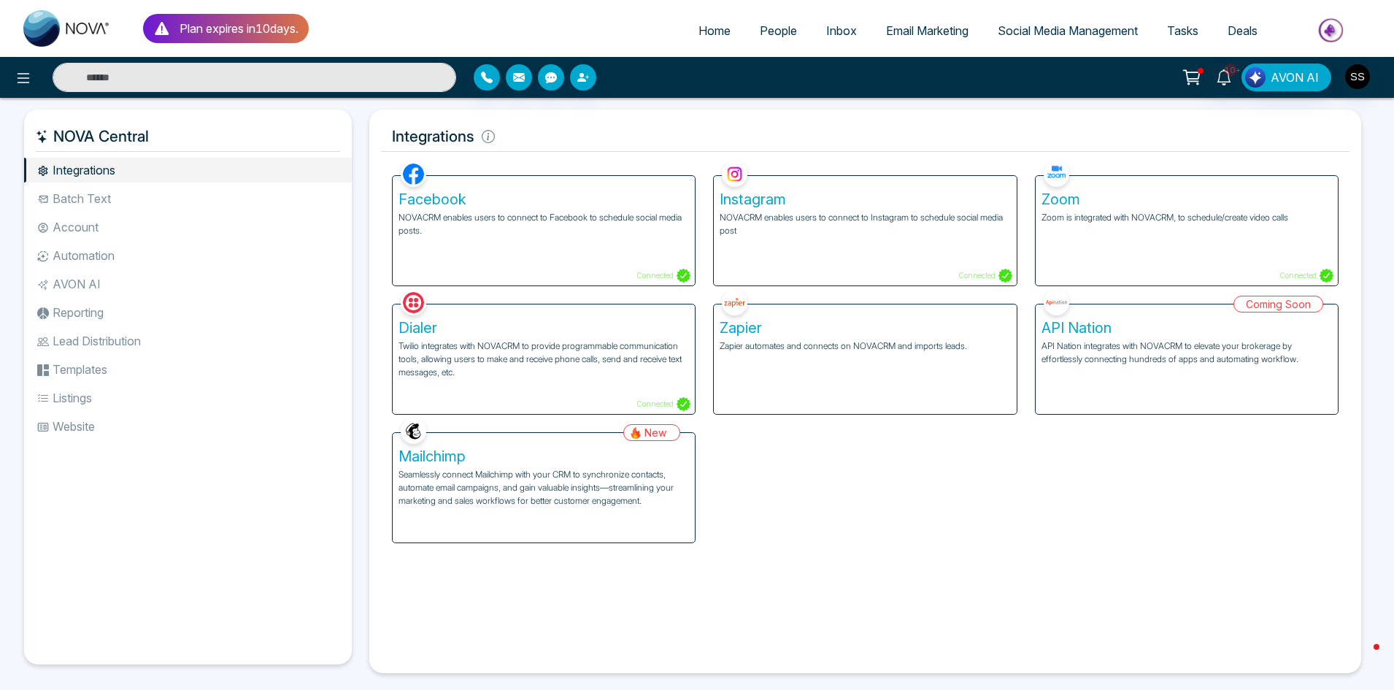
click at [114, 199] on li "Batch Text" at bounding box center [188, 198] width 328 height 25
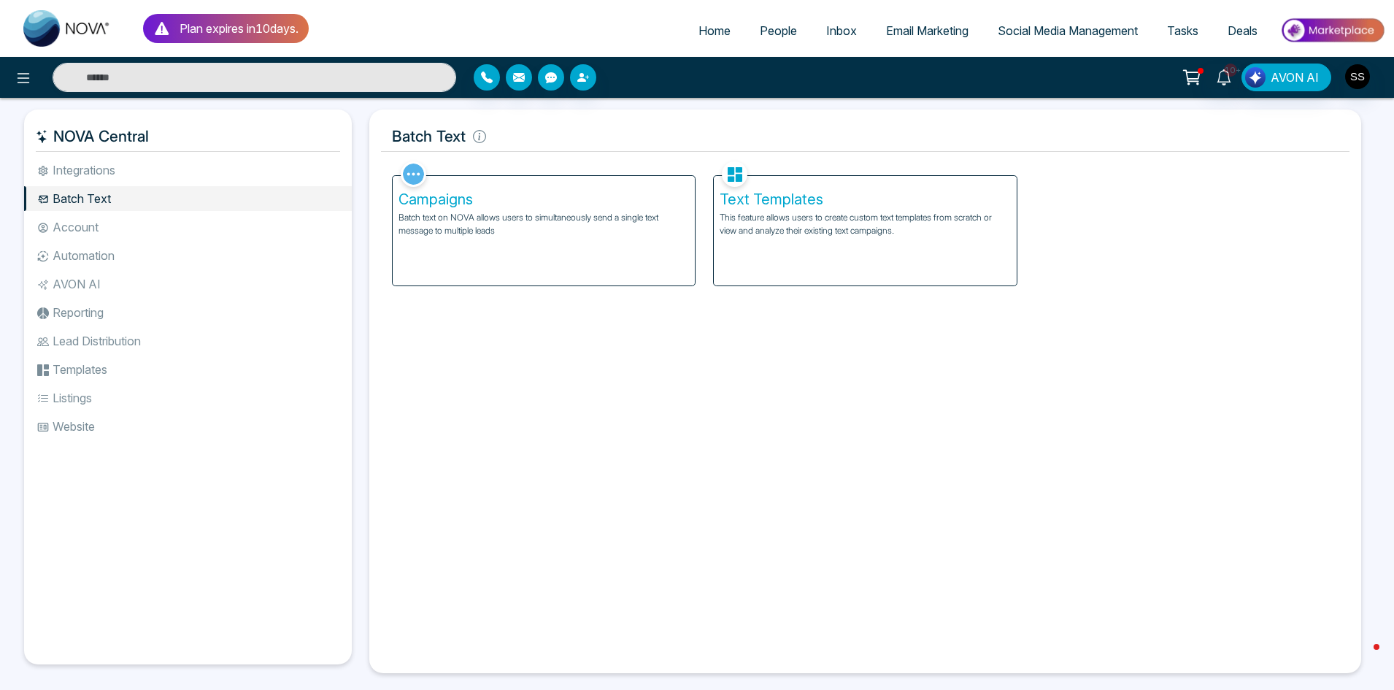
click at [131, 251] on li "Automation" at bounding box center [188, 255] width 328 height 25
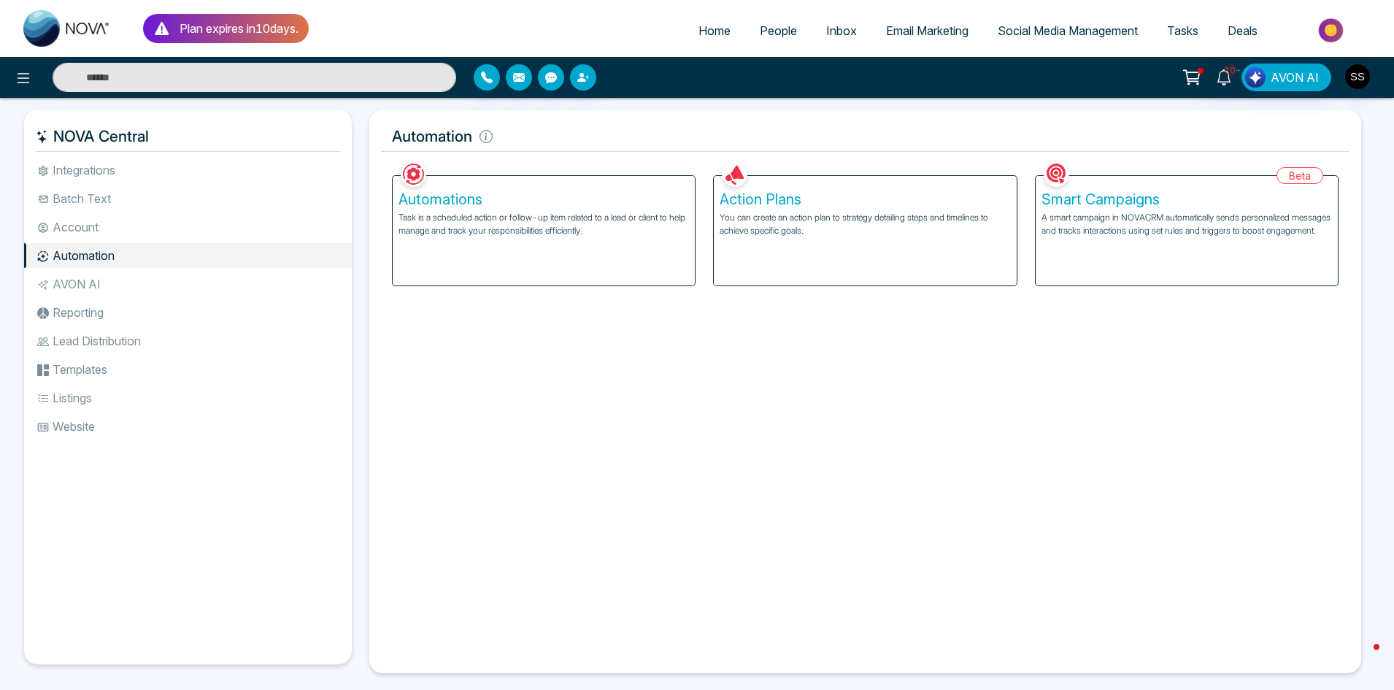
click at [131, 238] on li "Account" at bounding box center [188, 227] width 328 height 25
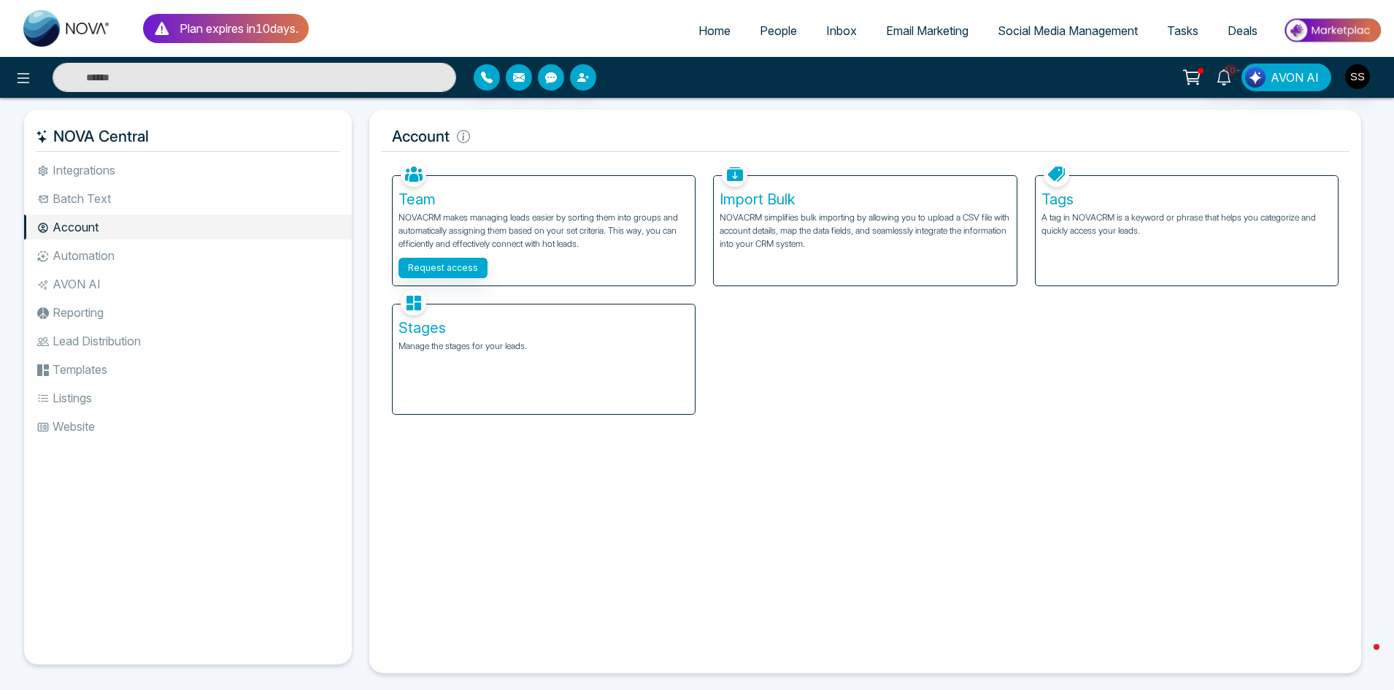
click at [107, 252] on li "Automation" at bounding box center [188, 255] width 328 height 25
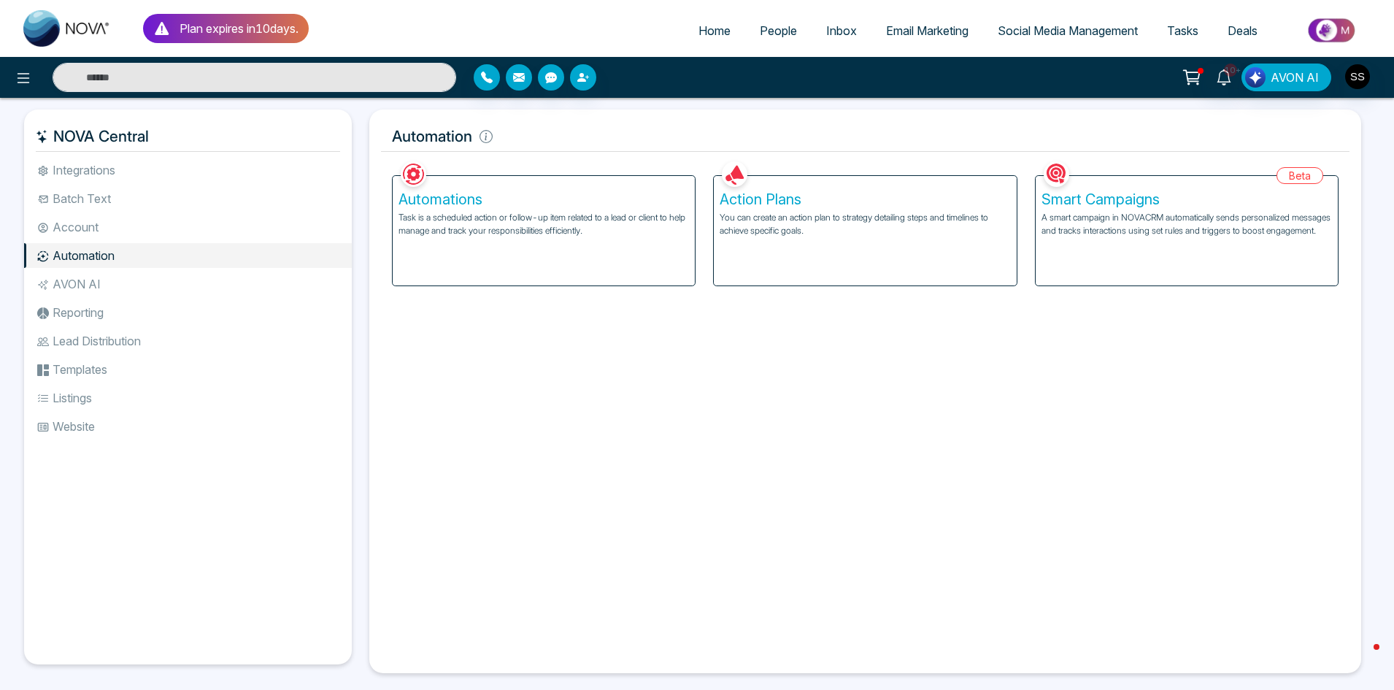
click at [135, 311] on li "Reporting" at bounding box center [188, 312] width 328 height 25
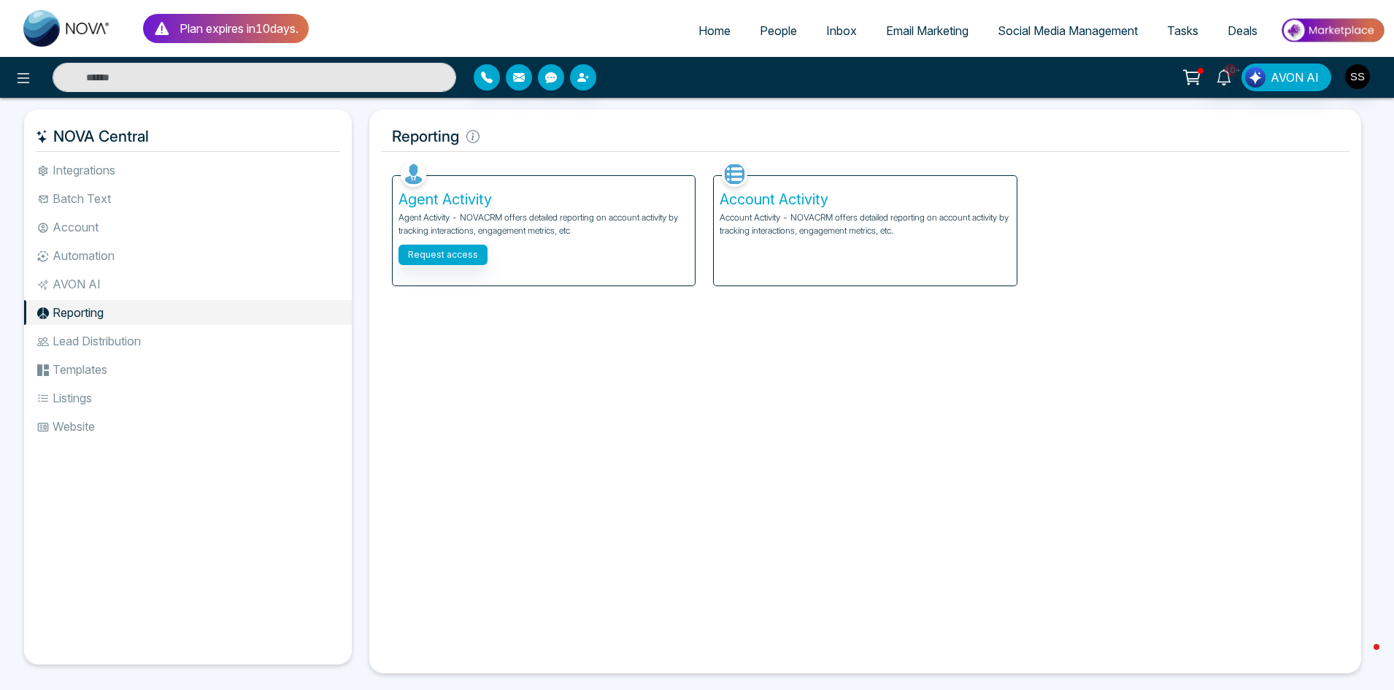
click at [138, 285] on li "AVON AI" at bounding box center [188, 284] width 328 height 25
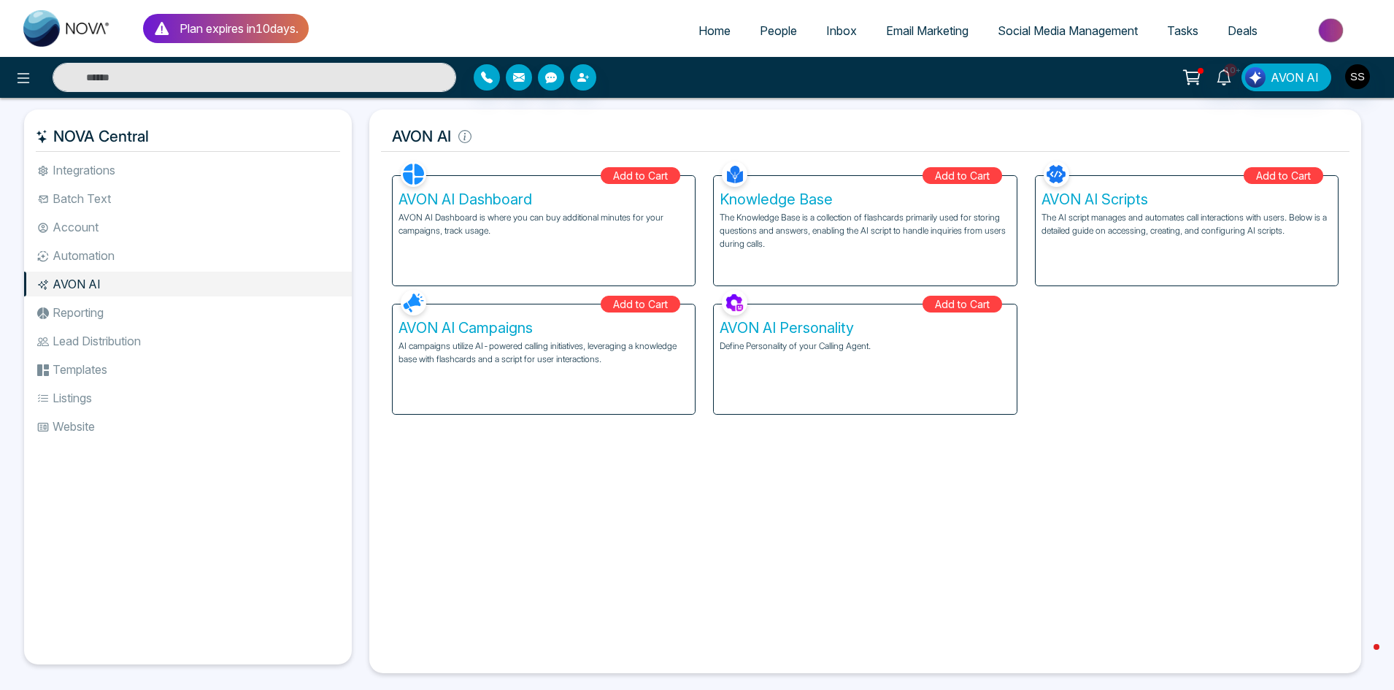
click at [123, 319] on li "Reporting" at bounding box center [188, 312] width 328 height 25
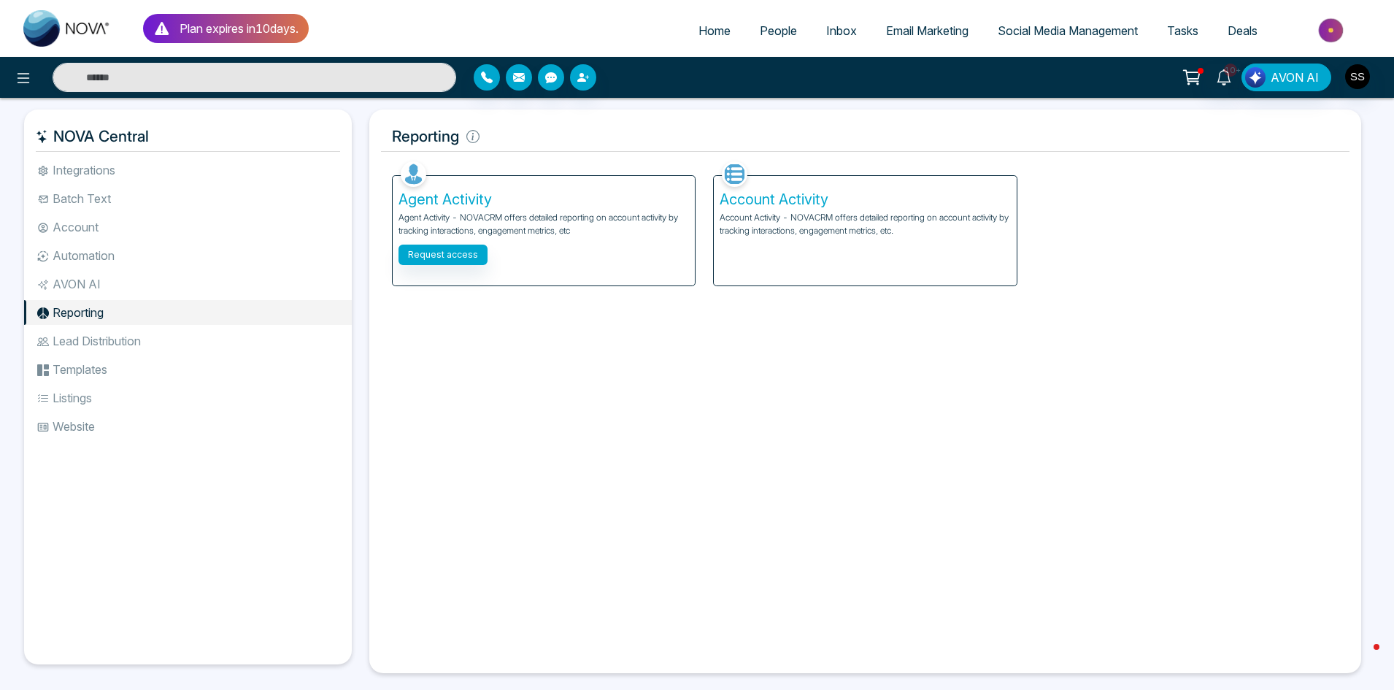
click at [128, 342] on li "Lead Distribution" at bounding box center [188, 340] width 328 height 25
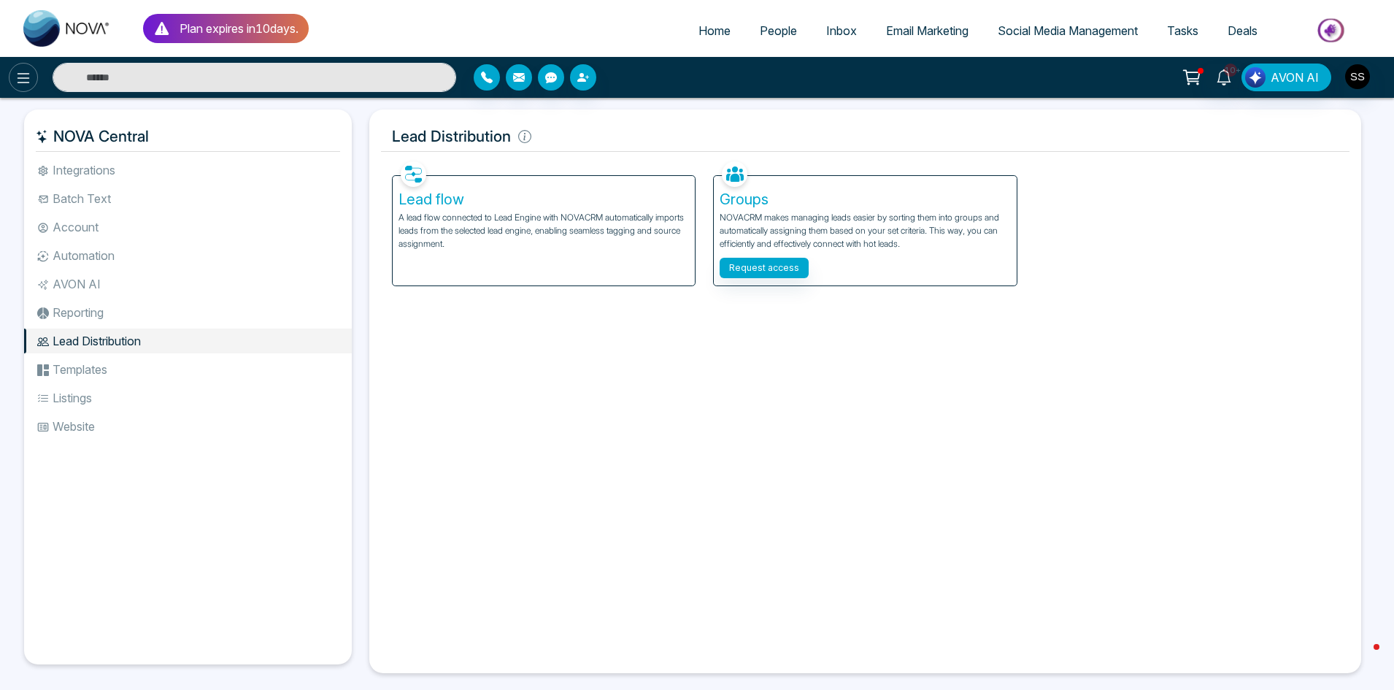
click at [15, 88] on button at bounding box center [23, 77] width 29 height 29
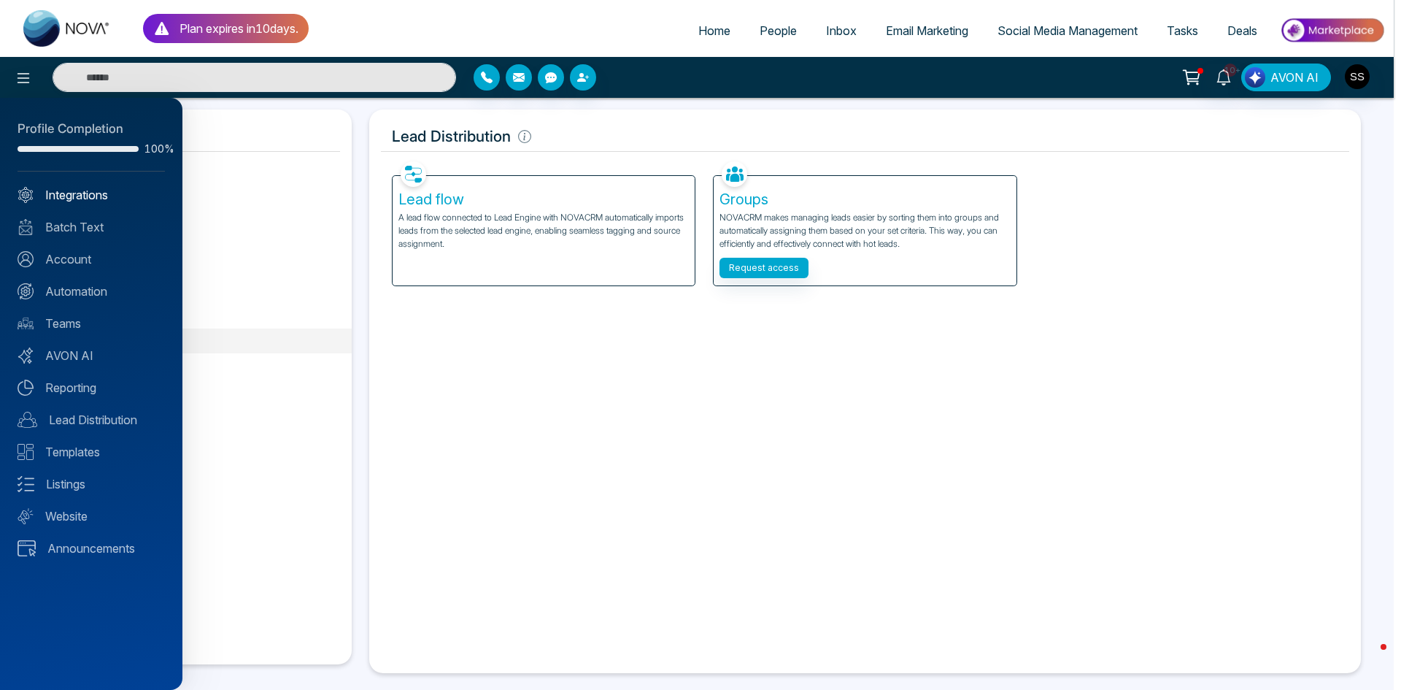
click at [65, 196] on link "Integrations" at bounding box center [91, 195] width 147 height 18
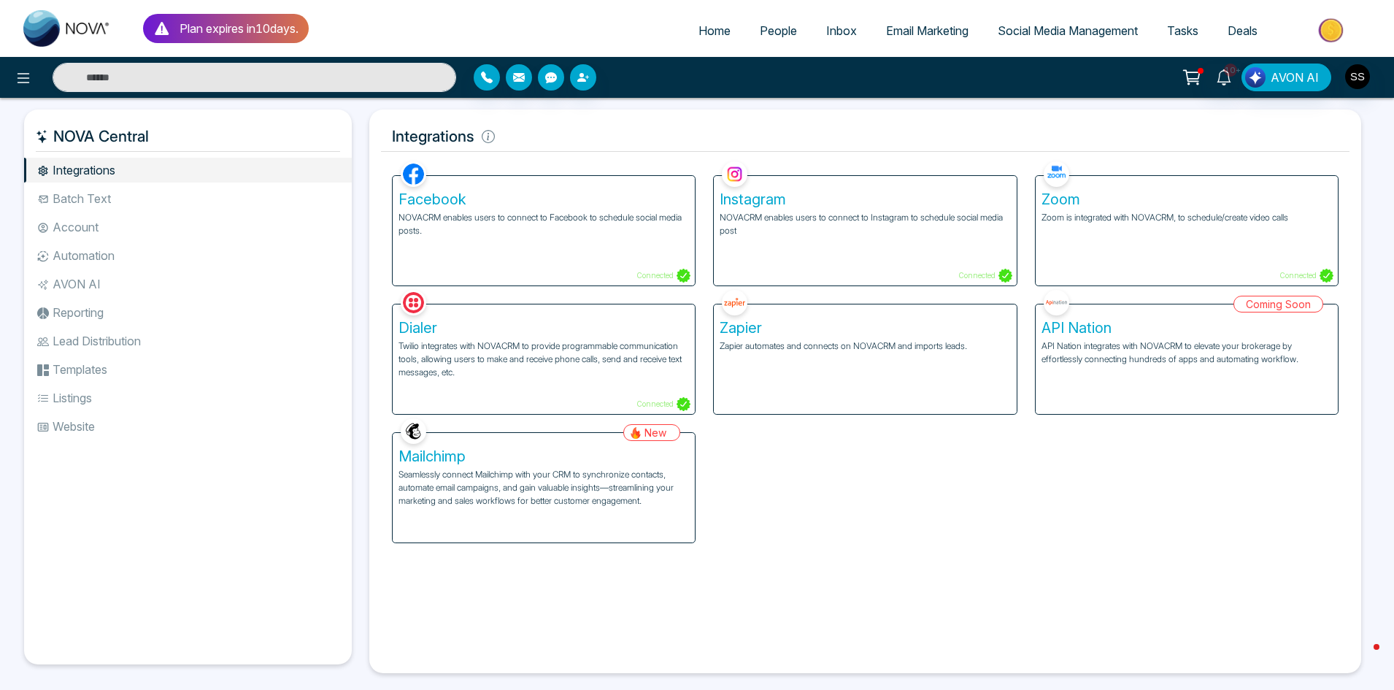
click at [35, 90] on div at bounding box center [232, 77] width 465 height 29
click at [28, 83] on icon at bounding box center [24, 78] width 18 height 18
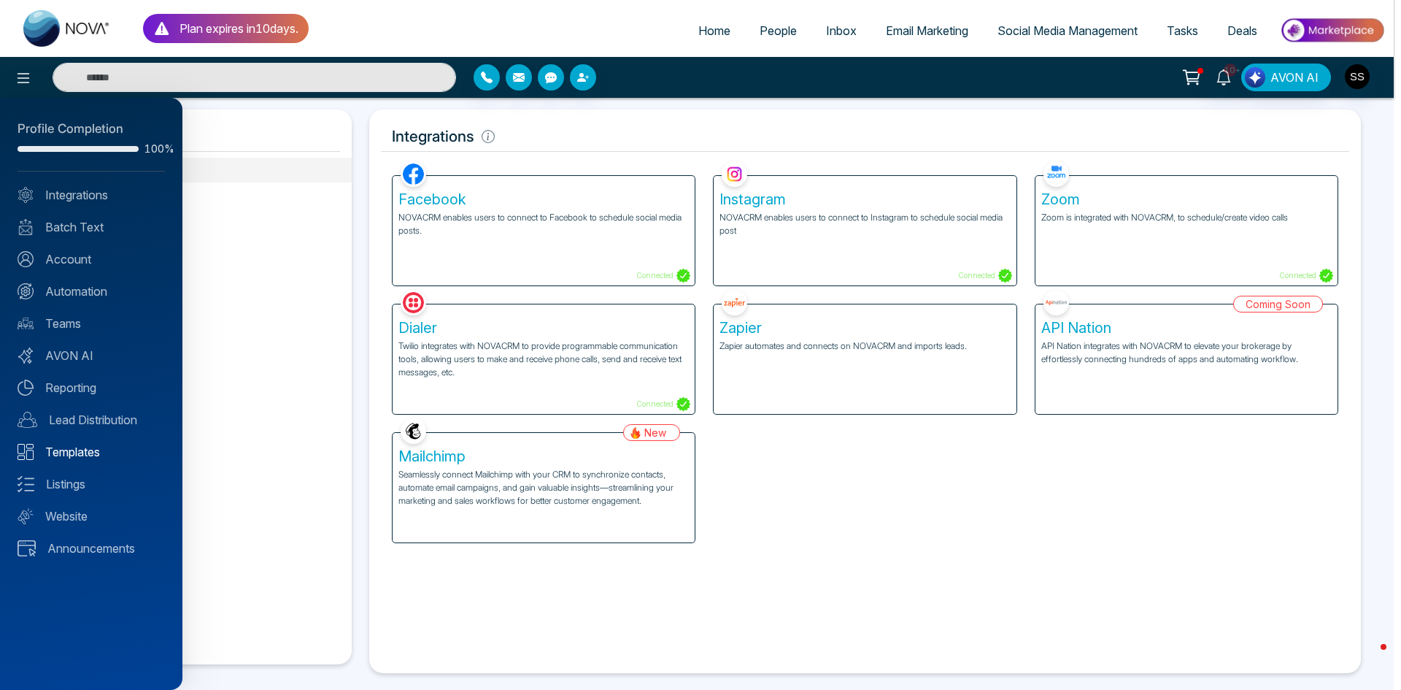
click at [88, 452] on link "Templates" at bounding box center [91, 452] width 147 height 18
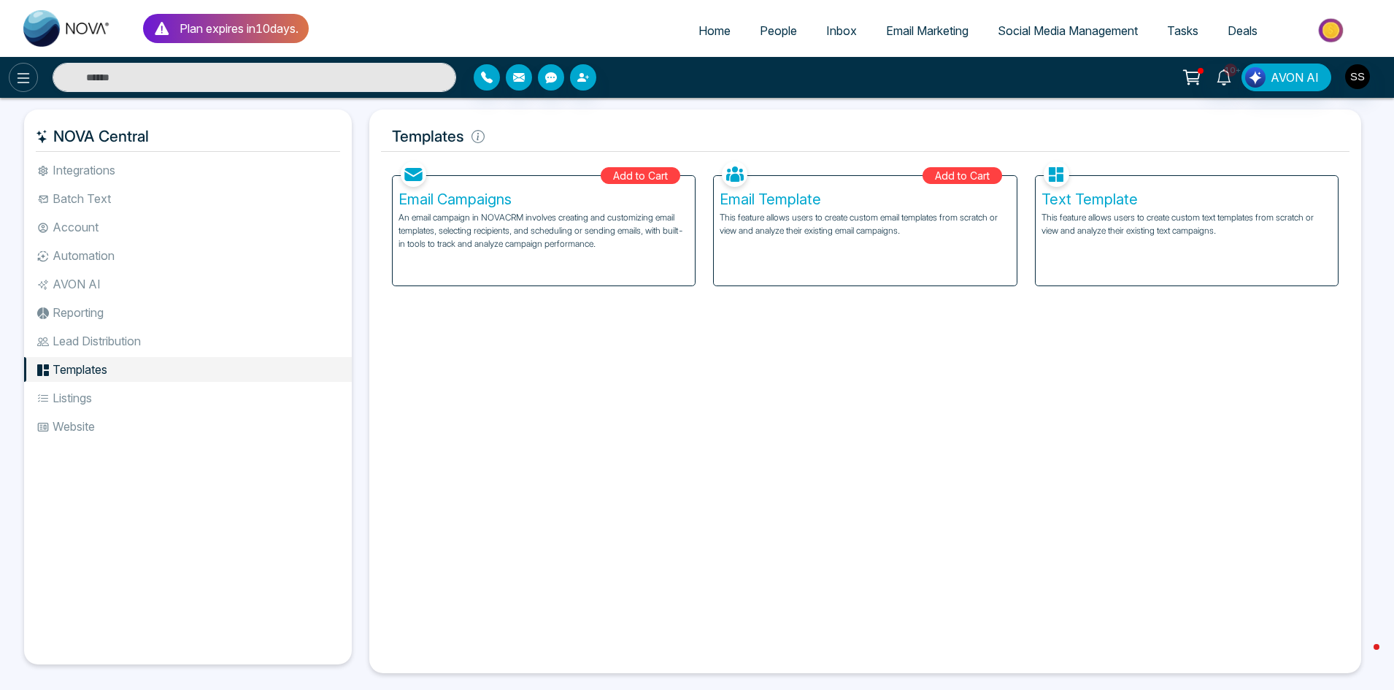
click at [12, 74] on button at bounding box center [23, 77] width 29 height 29
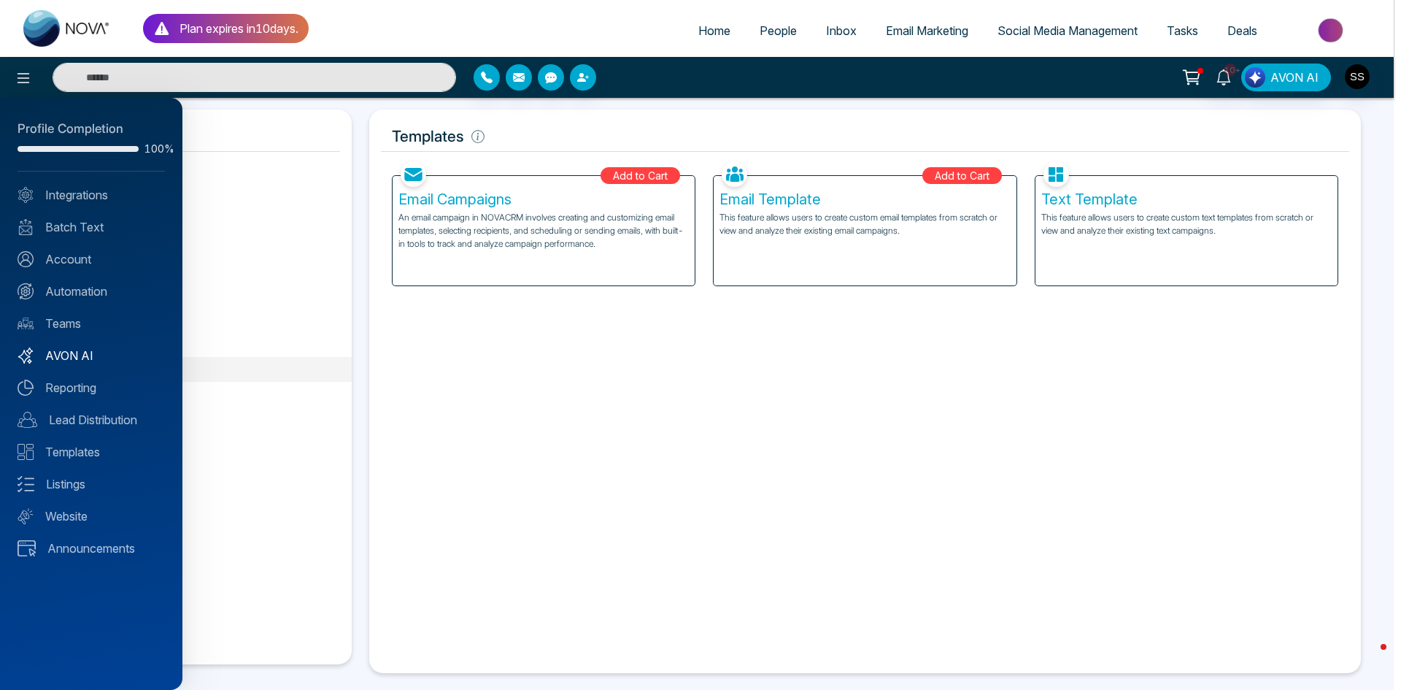
click at [74, 349] on link "AVON AI" at bounding box center [91, 356] width 147 height 18
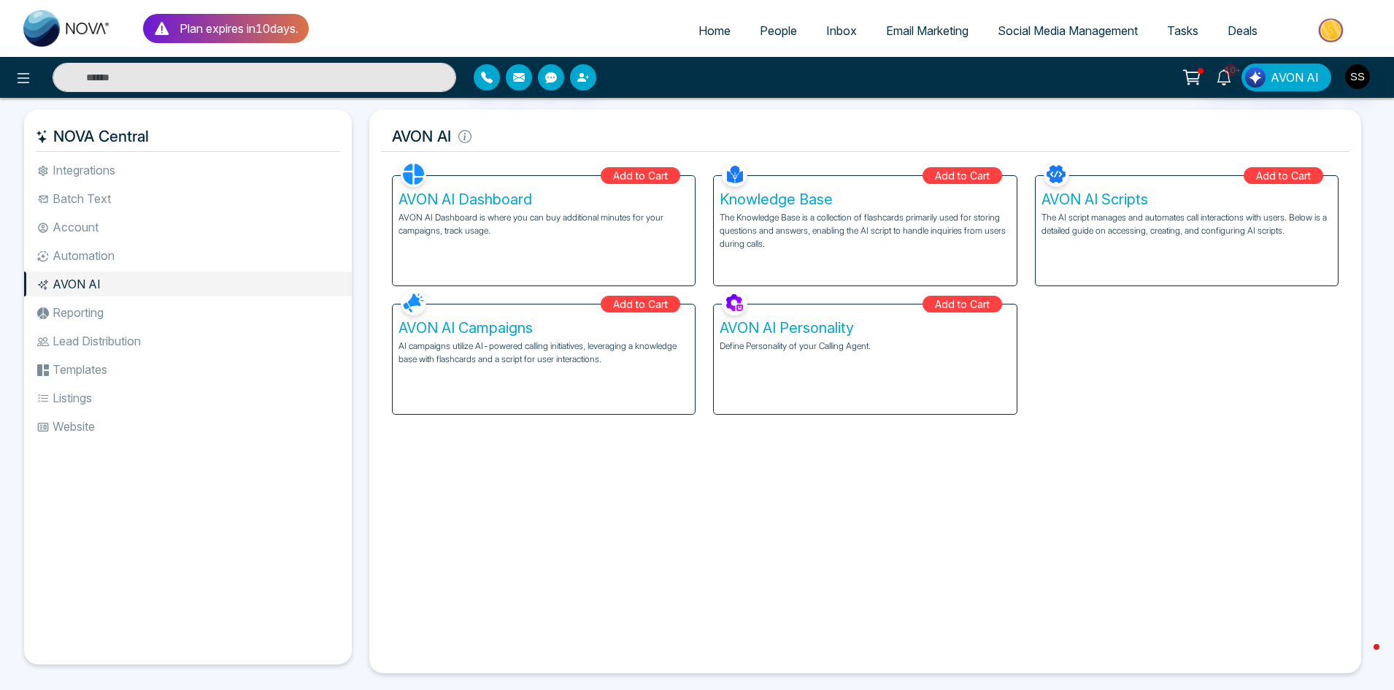
click at [1201, 80] on icon at bounding box center [1192, 77] width 20 height 20
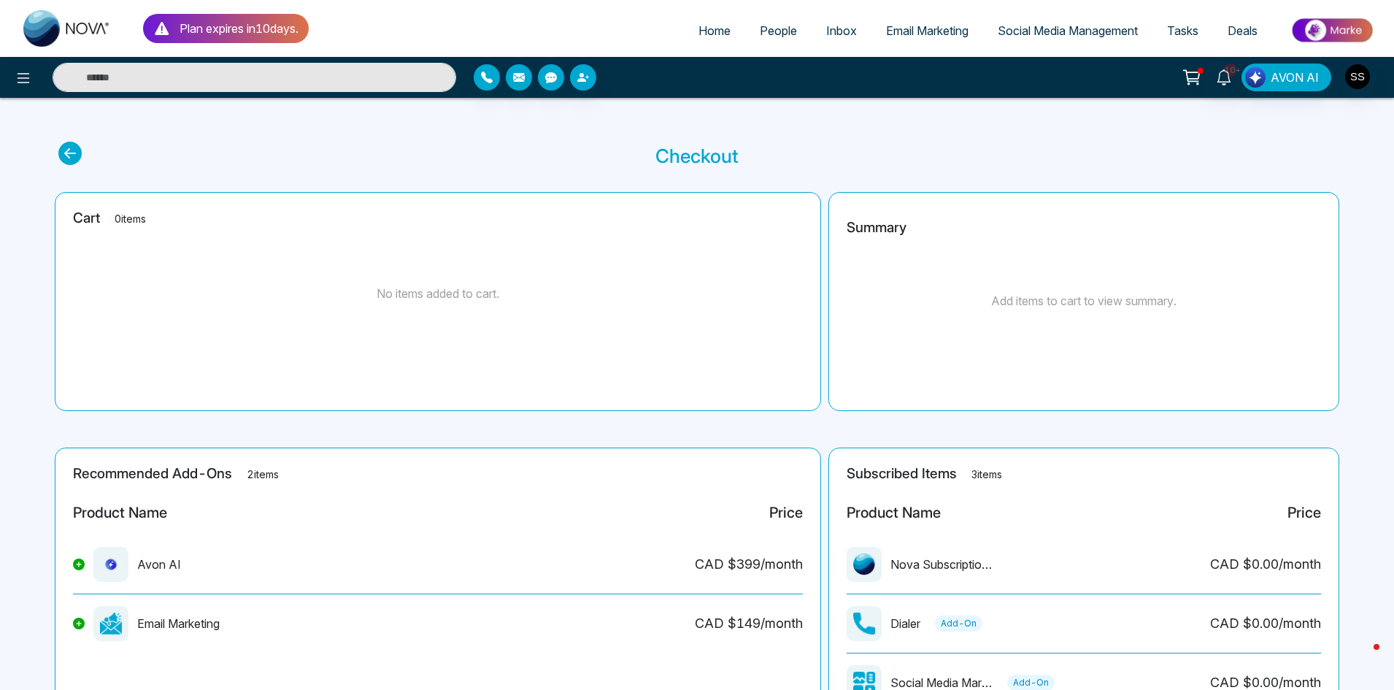
click at [149, 70] on input "text" at bounding box center [255, 77] width 404 height 29
click at [26, 73] on icon at bounding box center [24, 78] width 18 height 18
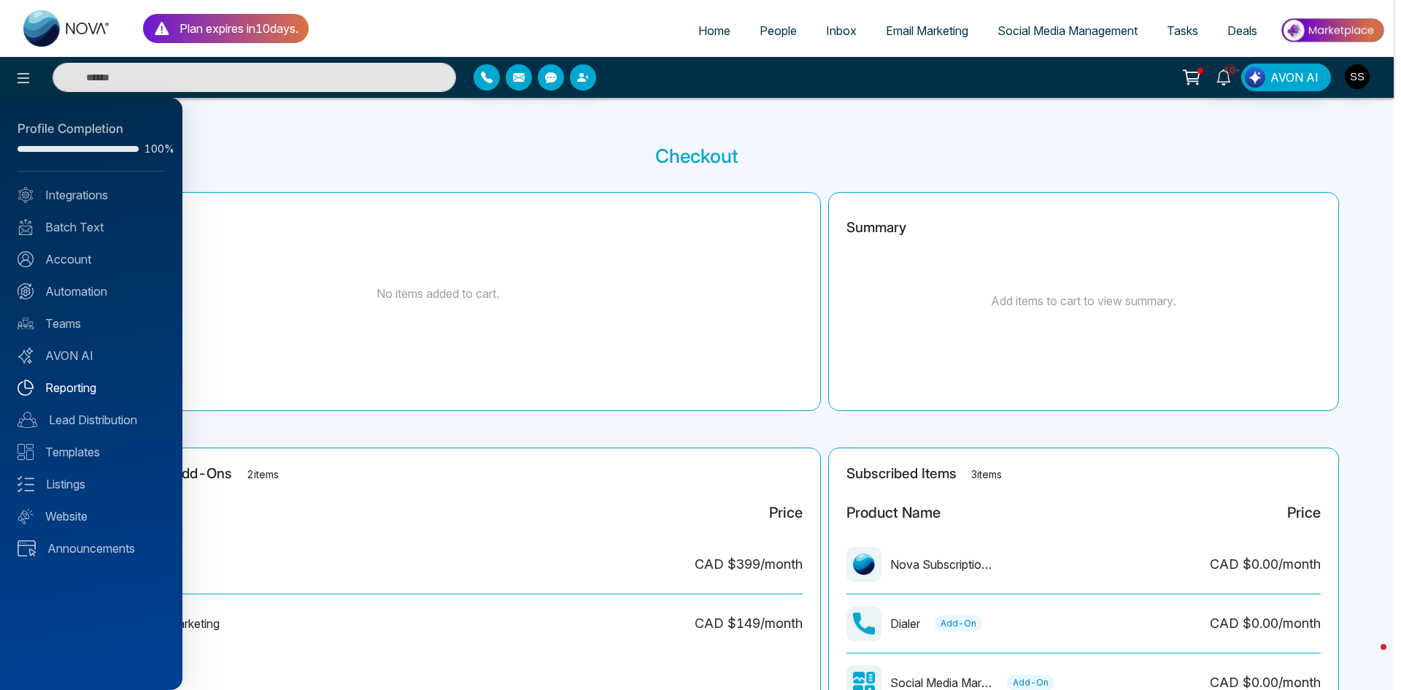
click at [60, 388] on link "Reporting" at bounding box center [91, 388] width 147 height 18
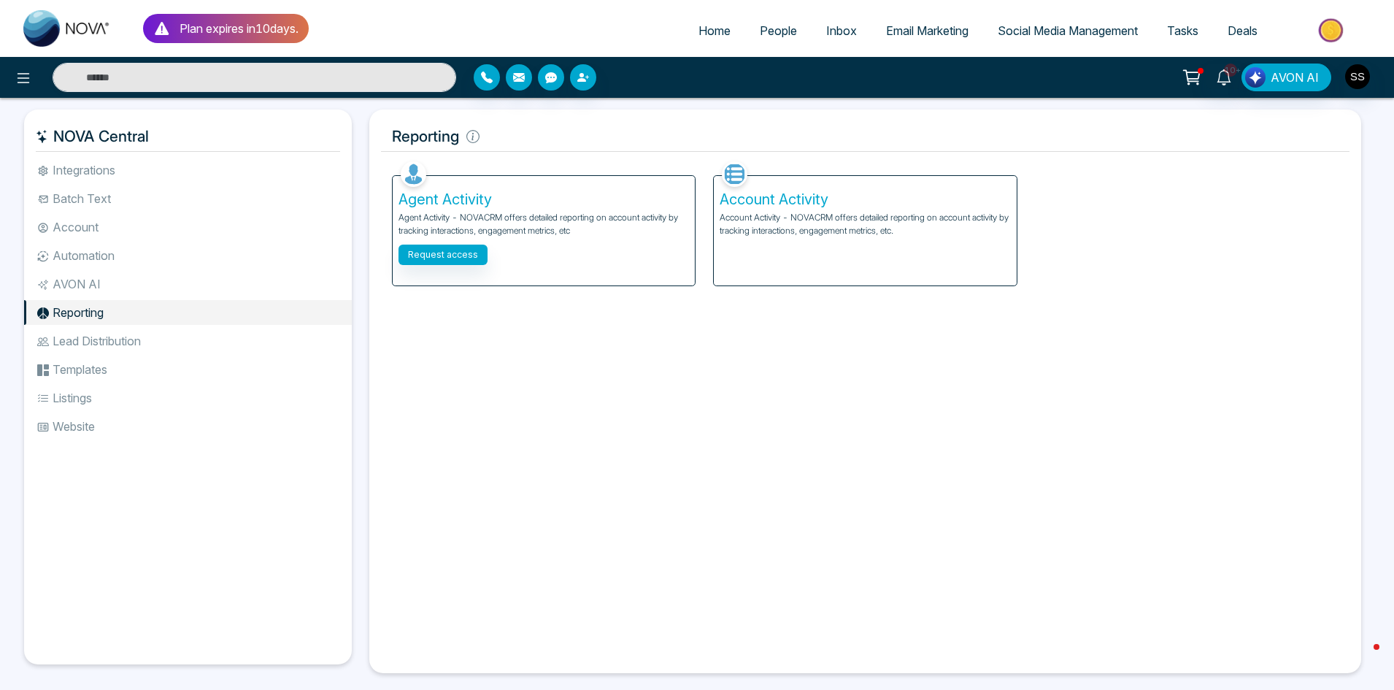
click at [120, 283] on li "AVON AI" at bounding box center [188, 284] width 328 height 25
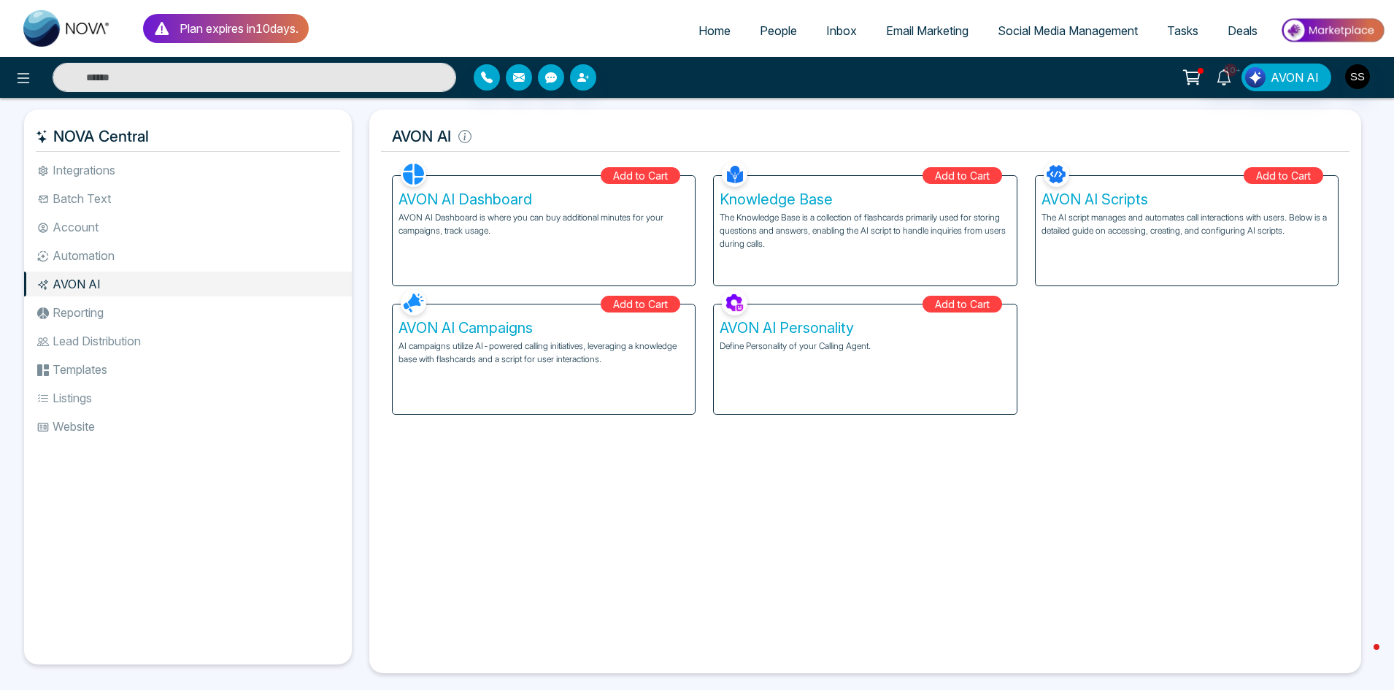
click at [199, 238] on li "Account" at bounding box center [188, 227] width 328 height 25
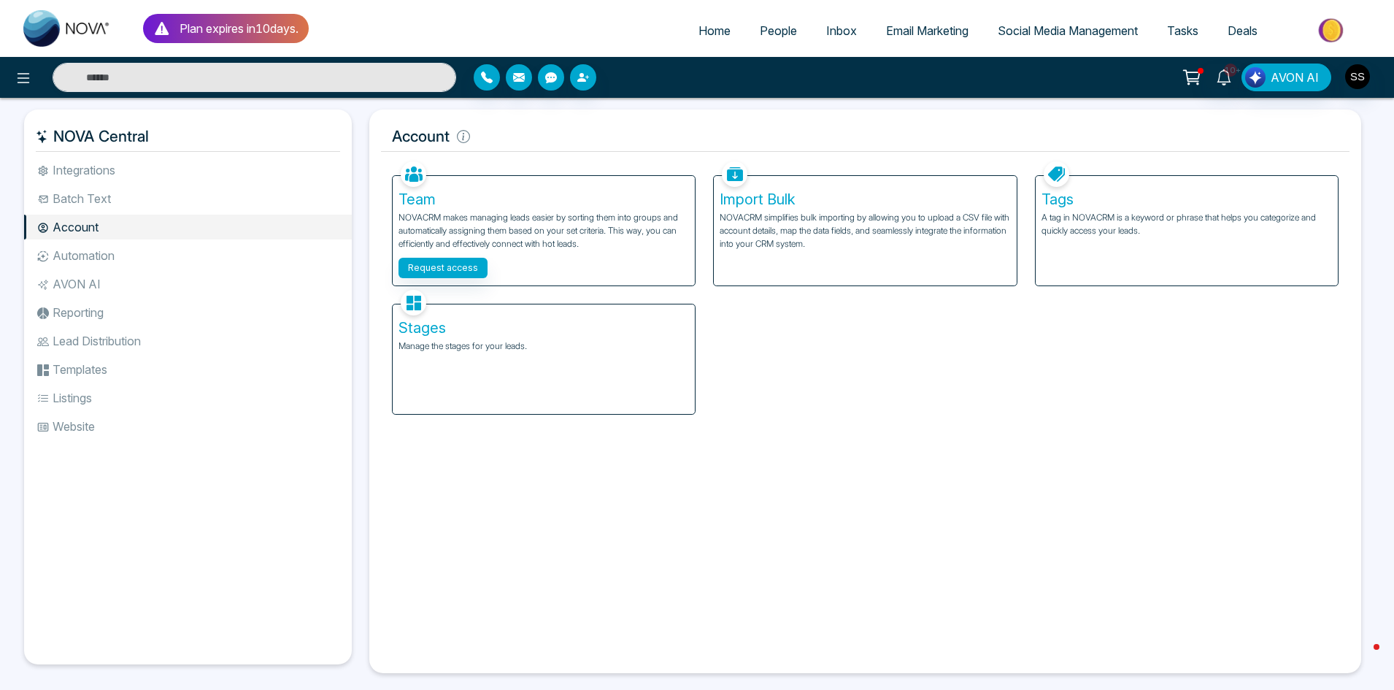
click at [171, 195] on li "Batch Text" at bounding box center [188, 198] width 328 height 25
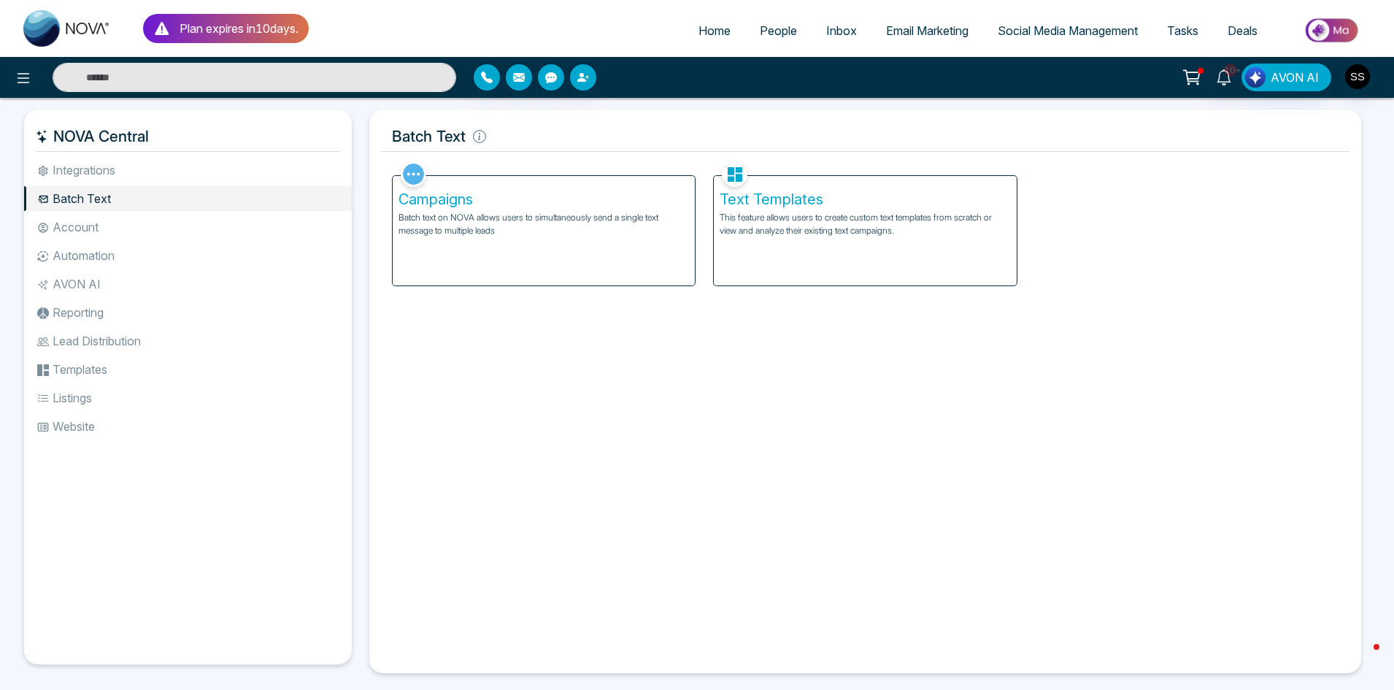
click at [180, 166] on li "Integrations" at bounding box center [188, 170] width 328 height 25
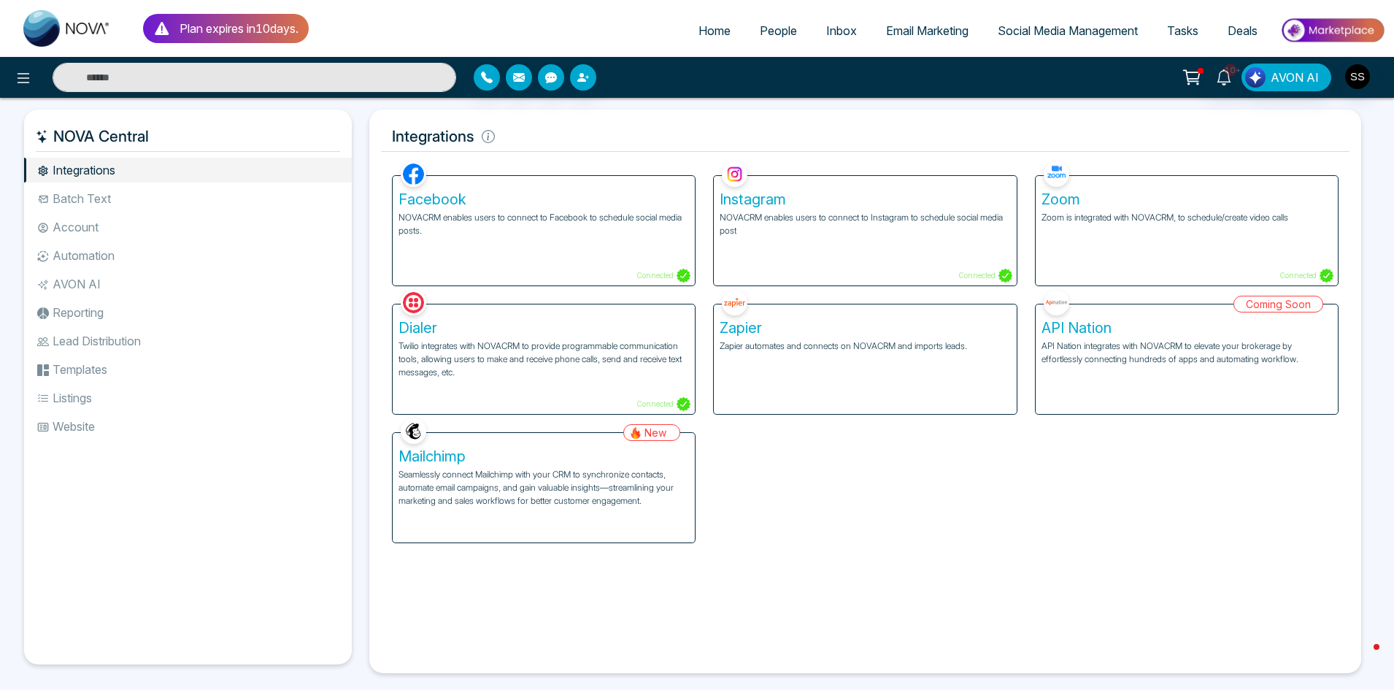
click at [39, 428] on icon at bounding box center [43, 427] width 12 height 12
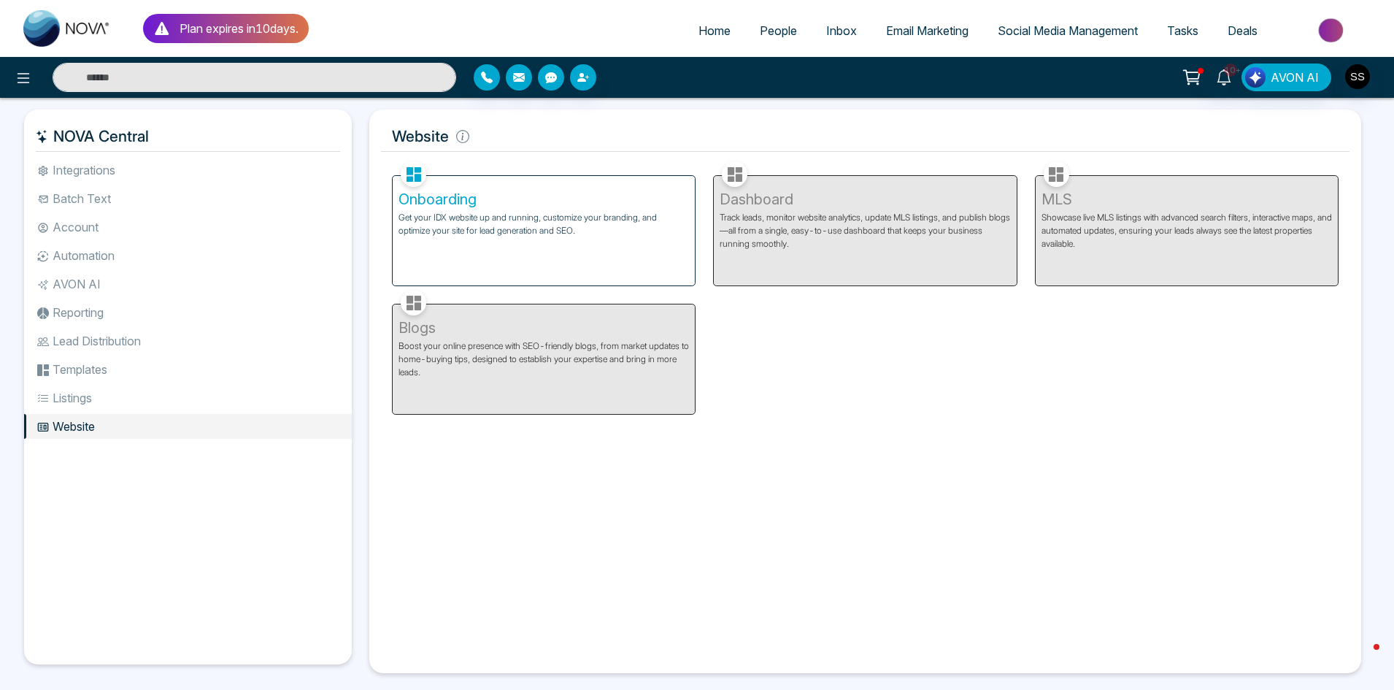
click at [815, 203] on div "Dashboard Track leads, monitor website analytics, update MLS listings, and publ…" at bounding box center [864, 222] width 321 height 128
click at [761, 195] on div "Dashboard Track leads, monitor website analytics, update MLS listings, and publ…" at bounding box center [864, 222] width 321 height 128
click at [745, 174] on div "Dashboard Track leads, monitor website analytics, update MLS listings, and publ…" at bounding box center [864, 222] width 321 height 128
click at [417, 176] on img at bounding box center [414, 174] width 26 height 26
click at [1328, 28] on img at bounding box center [1333, 30] width 106 height 33
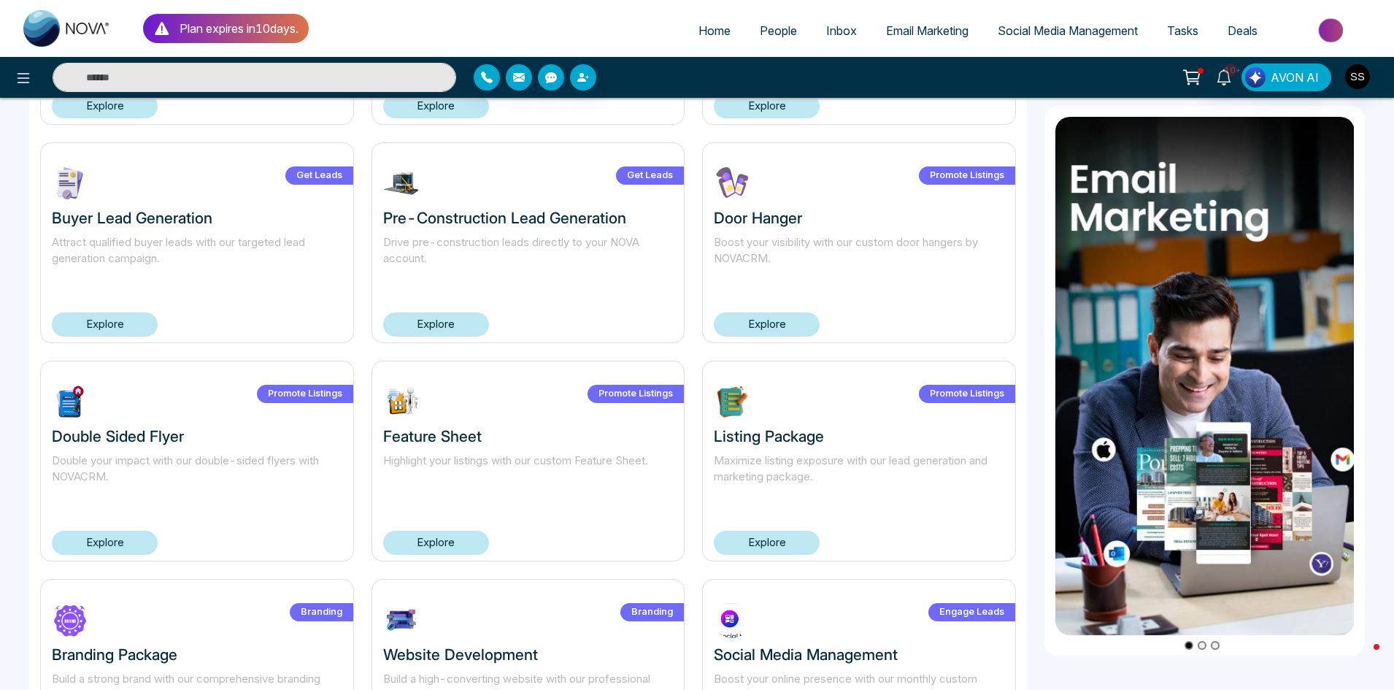
scroll to position [730, 0]
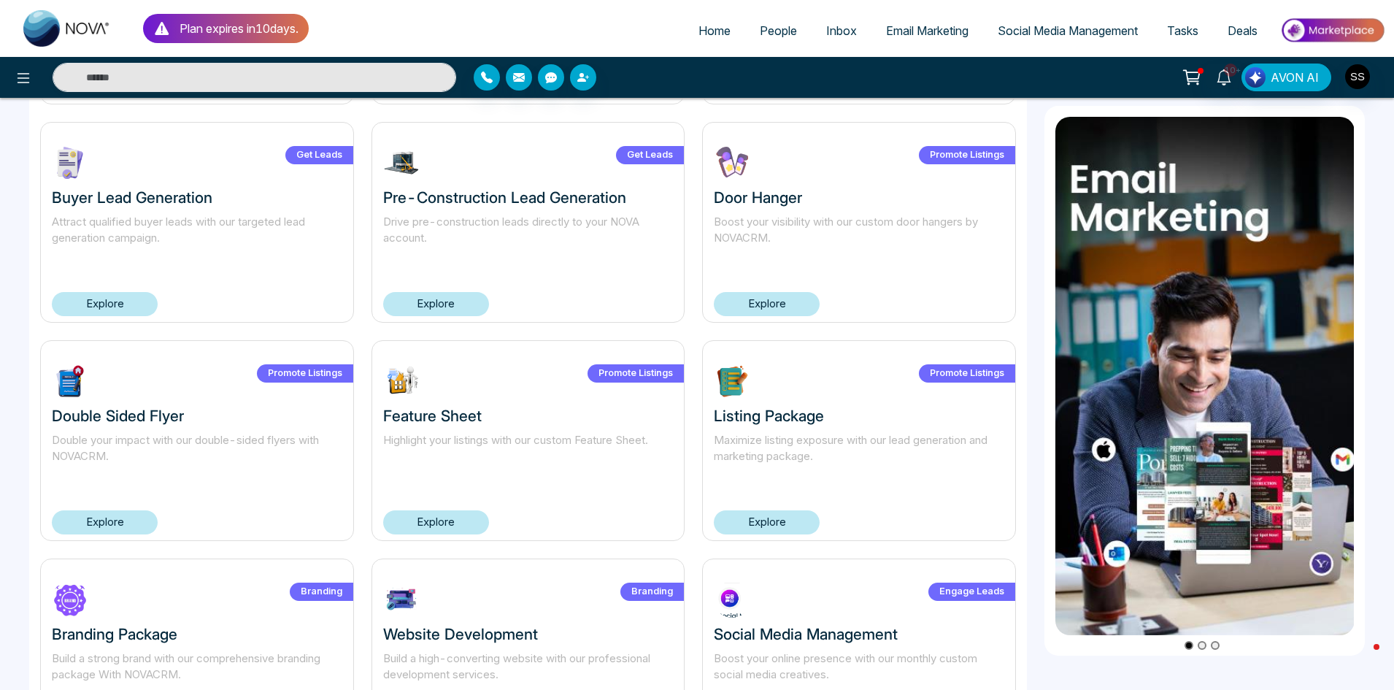
click at [131, 300] on link "Explore" at bounding box center [105, 304] width 106 height 24
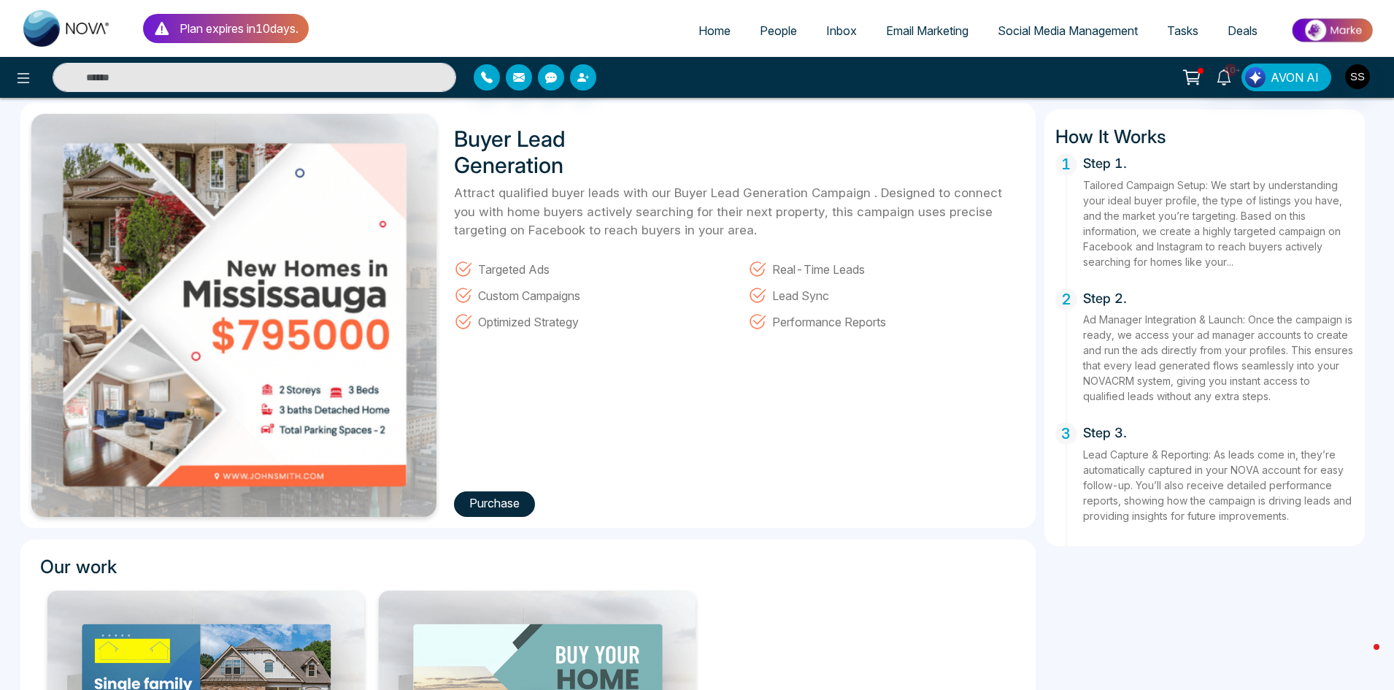
scroll to position [73, 0]
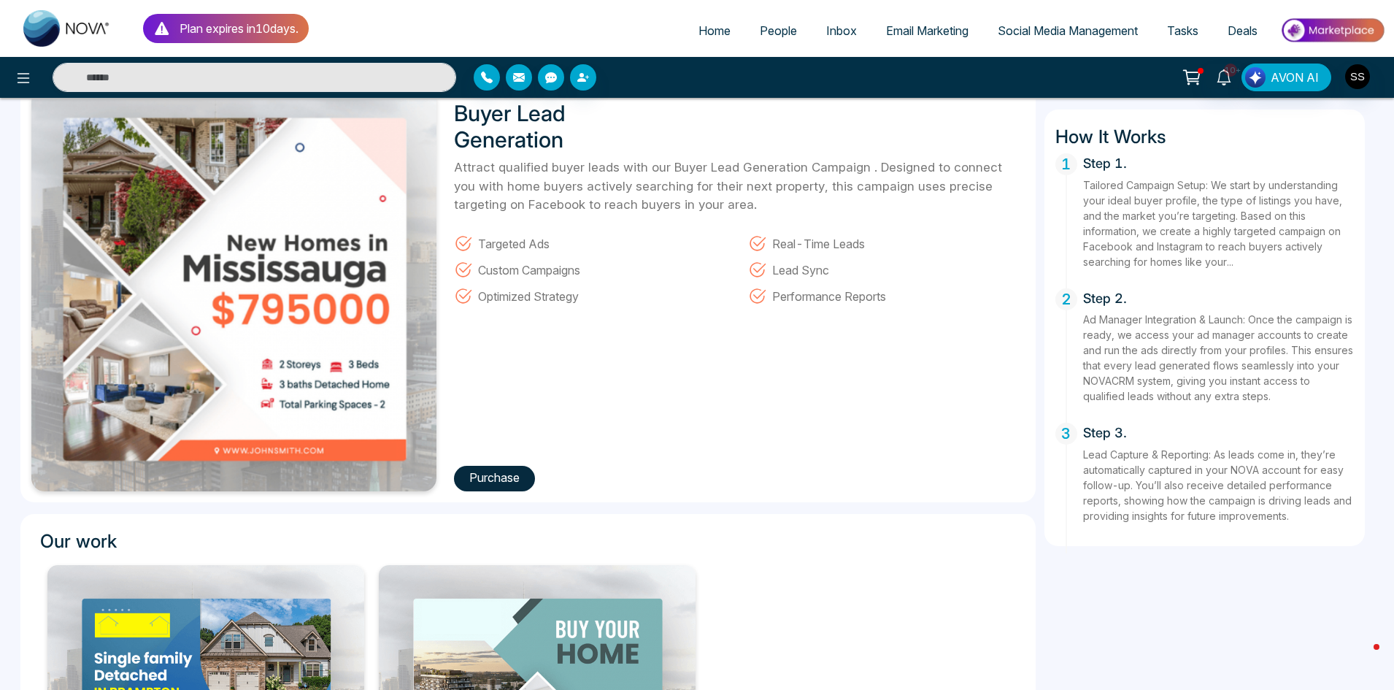
click at [499, 477] on button "Purchase" at bounding box center [494, 479] width 81 height 26
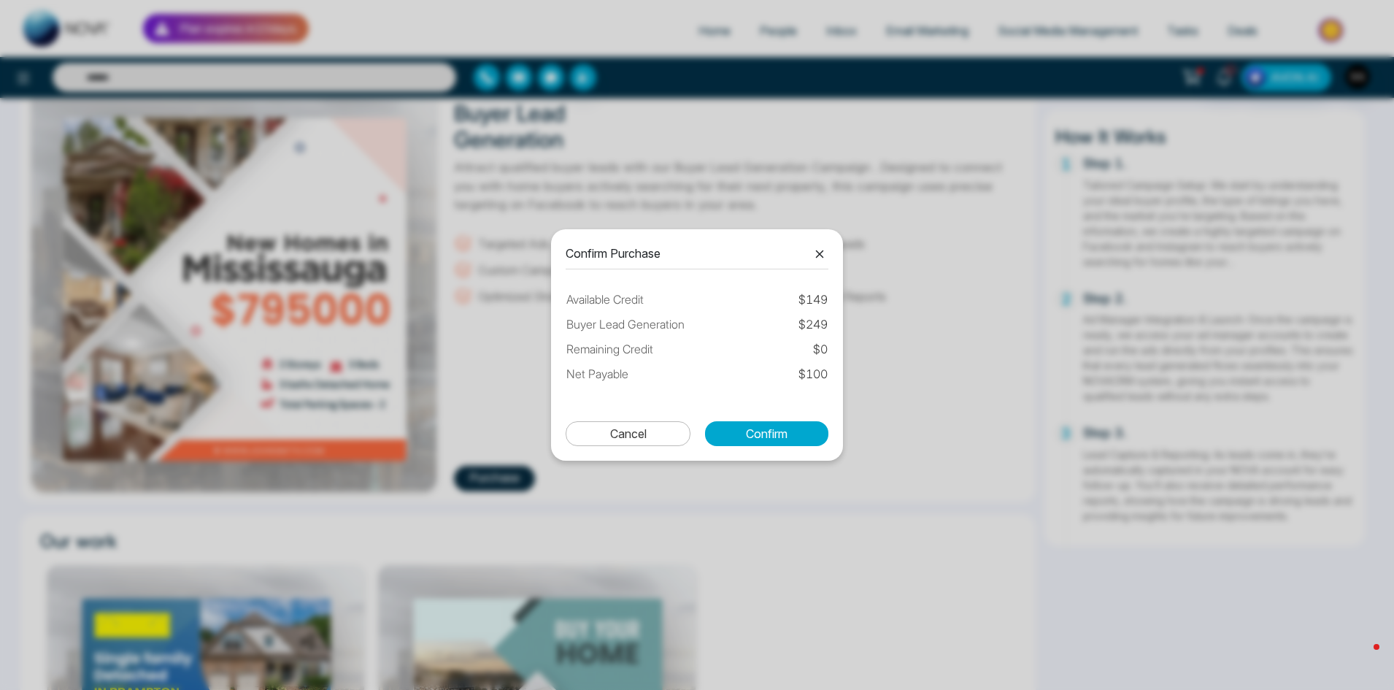
click at [826, 245] on icon at bounding box center [820, 254] width 18 height 18
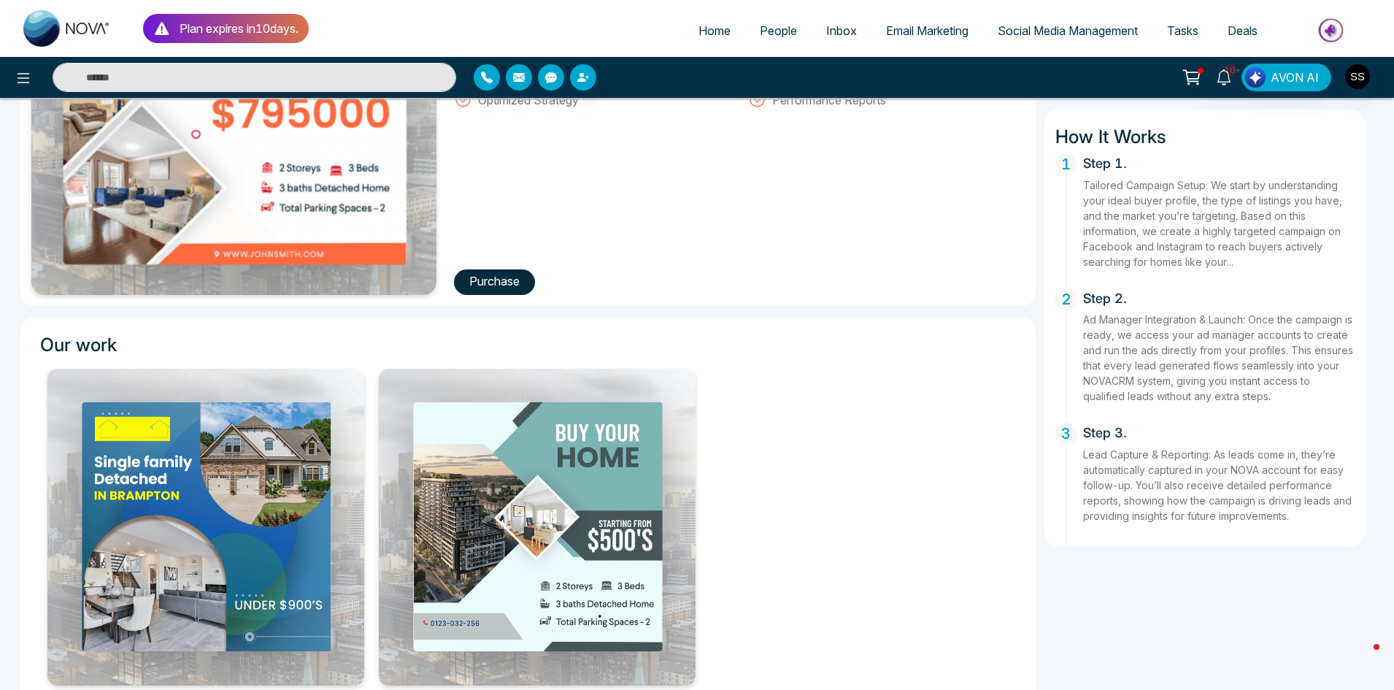
scroll to position [0, 0]
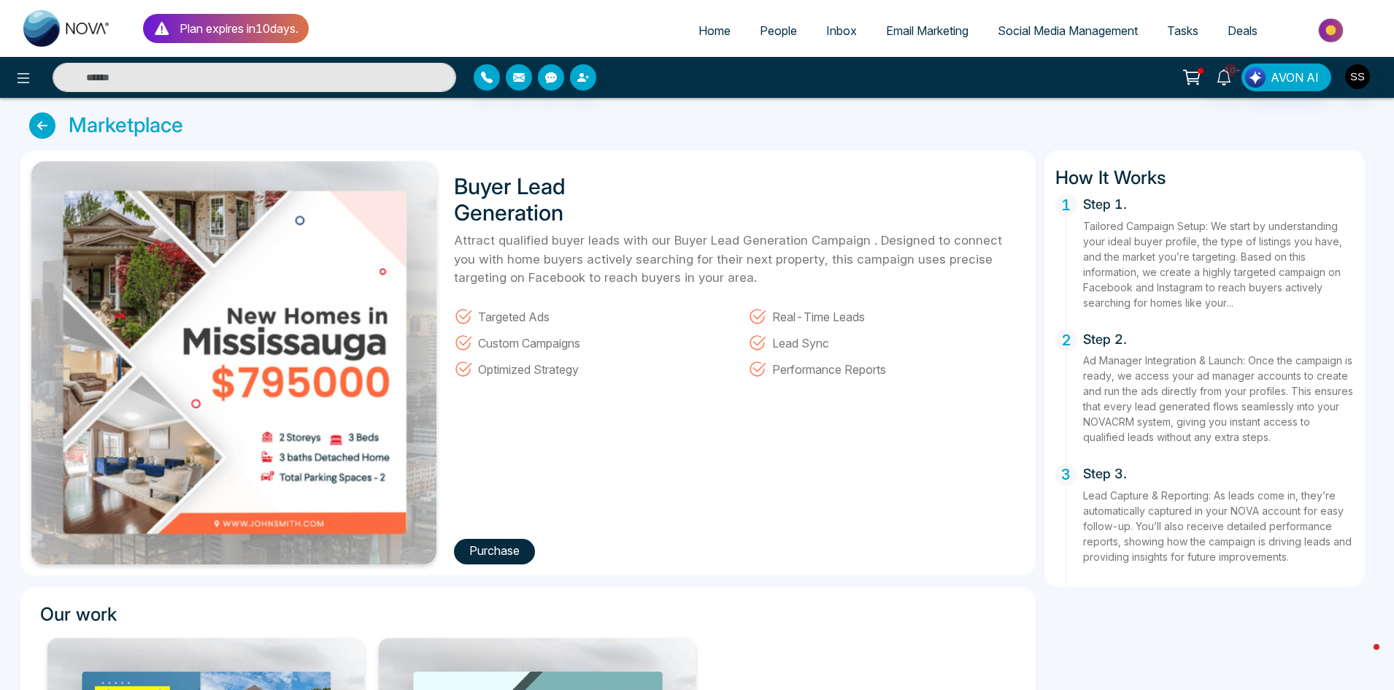
click at [52, 126] on icon at bounding box center [42, 125] width 26 height 26
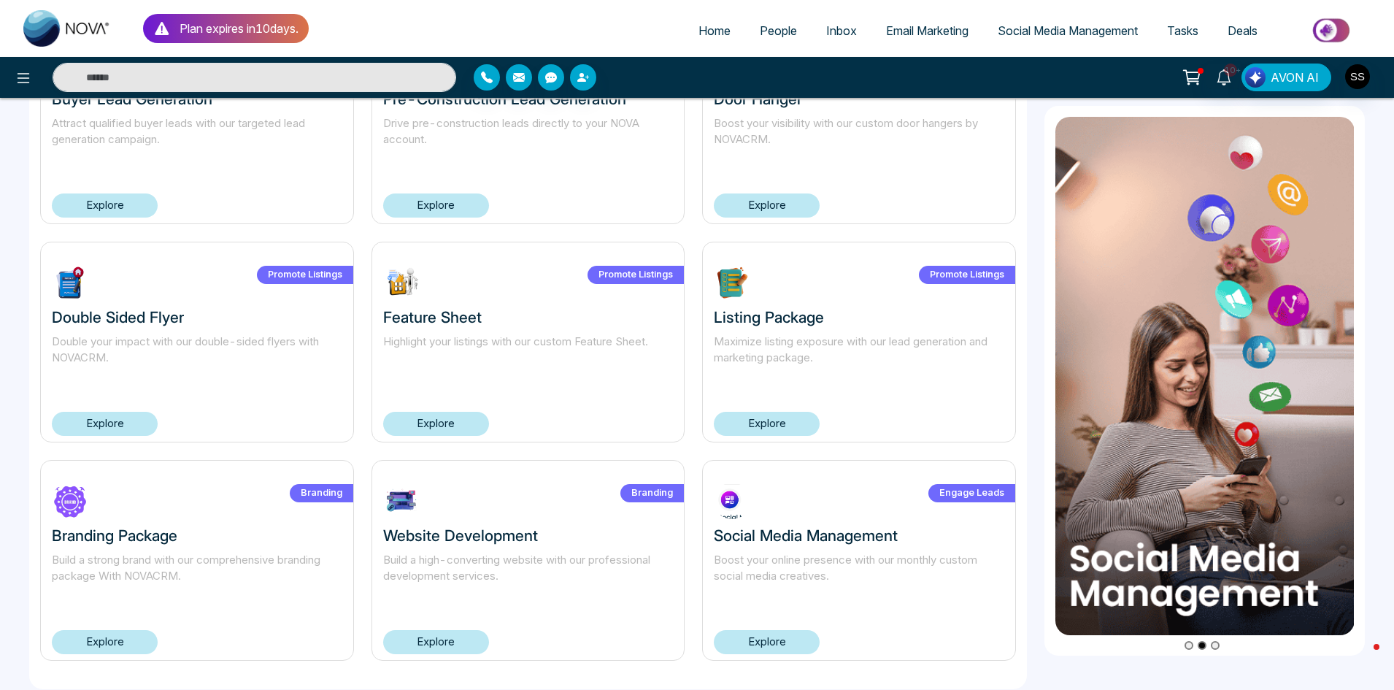
scroll to position [842, 0]
